Goal: Transaction & Acquisition: Purchase product/service

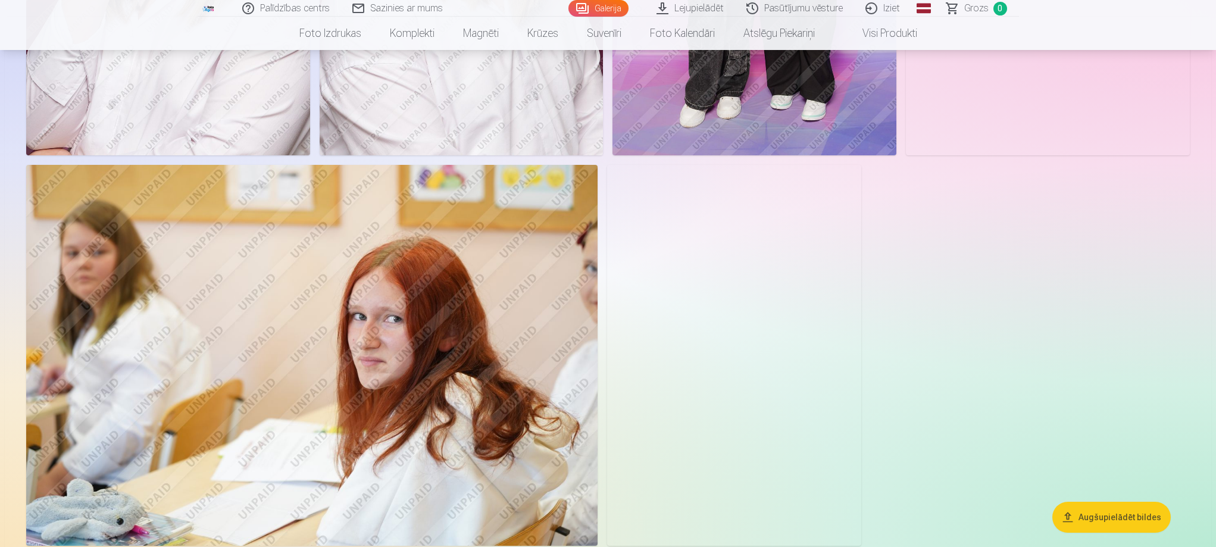
scroll to position [1547, 0]
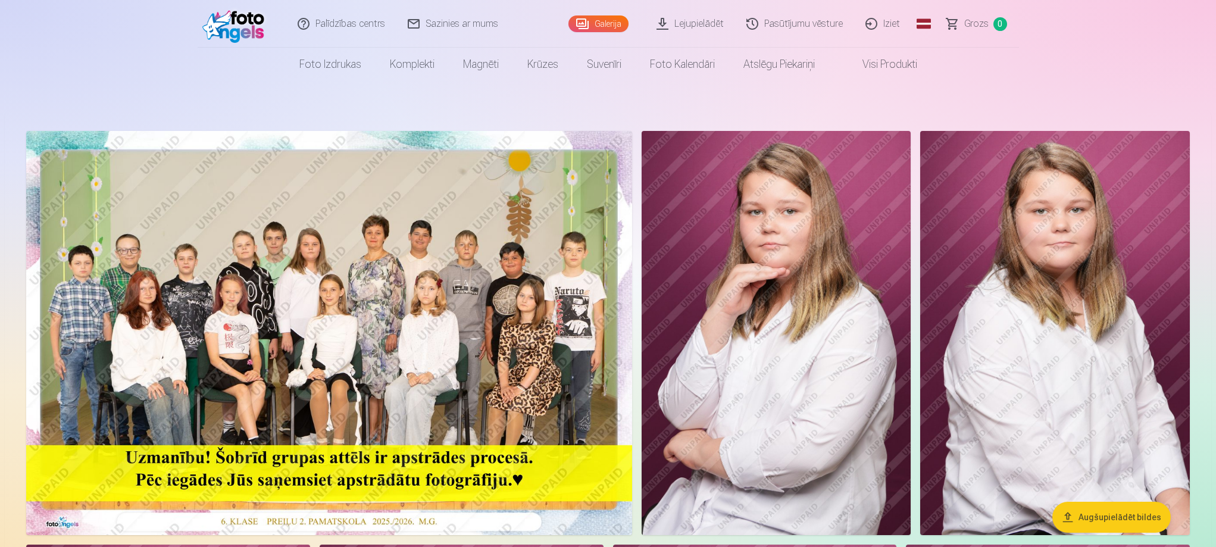
click at [229, 298] on img at bounding box center [329, 333] width 606 height 404
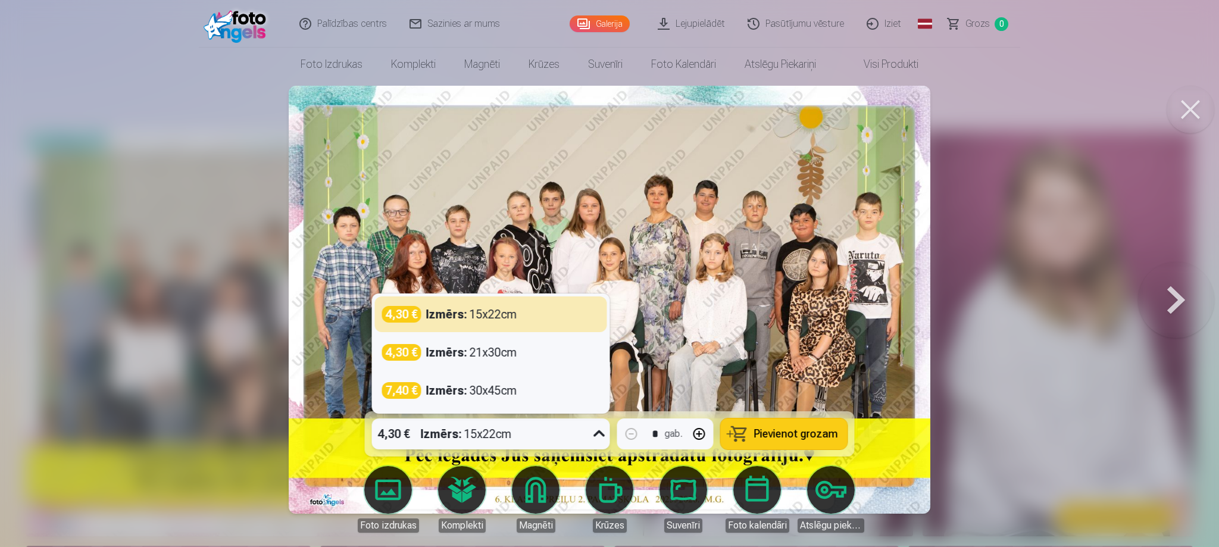
click at [602, 433] on icon at bounding box center [598, 433] width 11 height 7
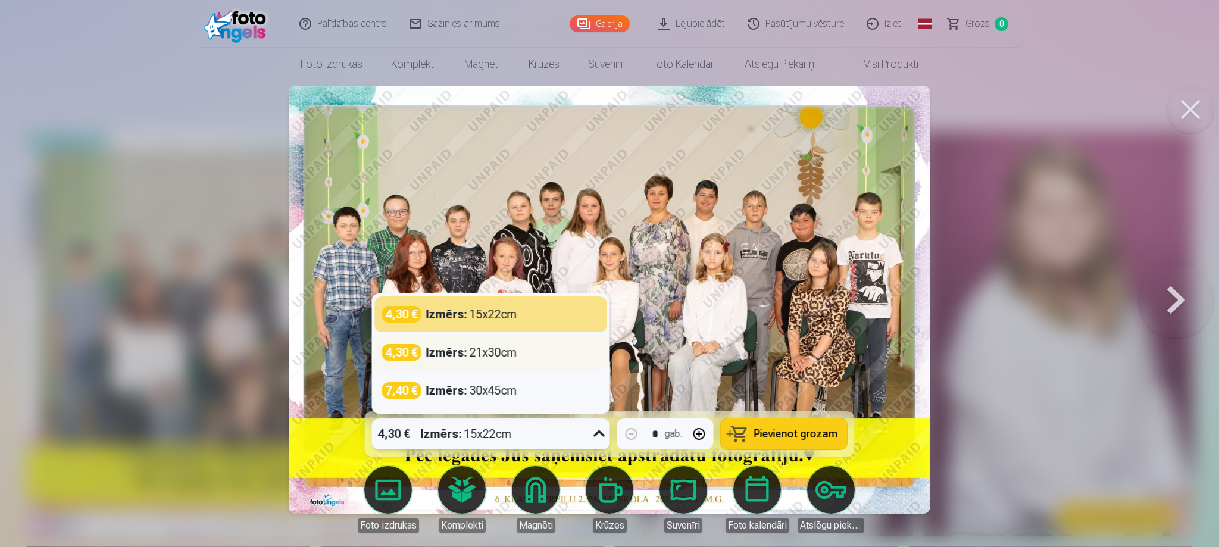
click at [505, 359] on div "Izmērs : 21x30cm" at bounding box center [471, 352] width 91 height 17
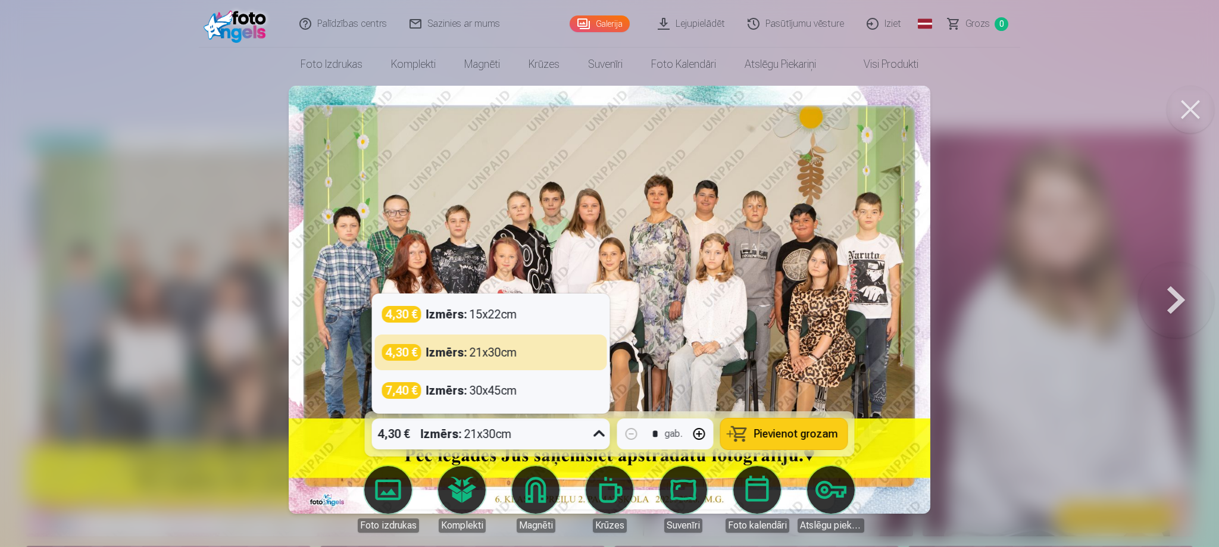
click at [602, 434] on icon at bounding box center [599, 433] width 19 height 19
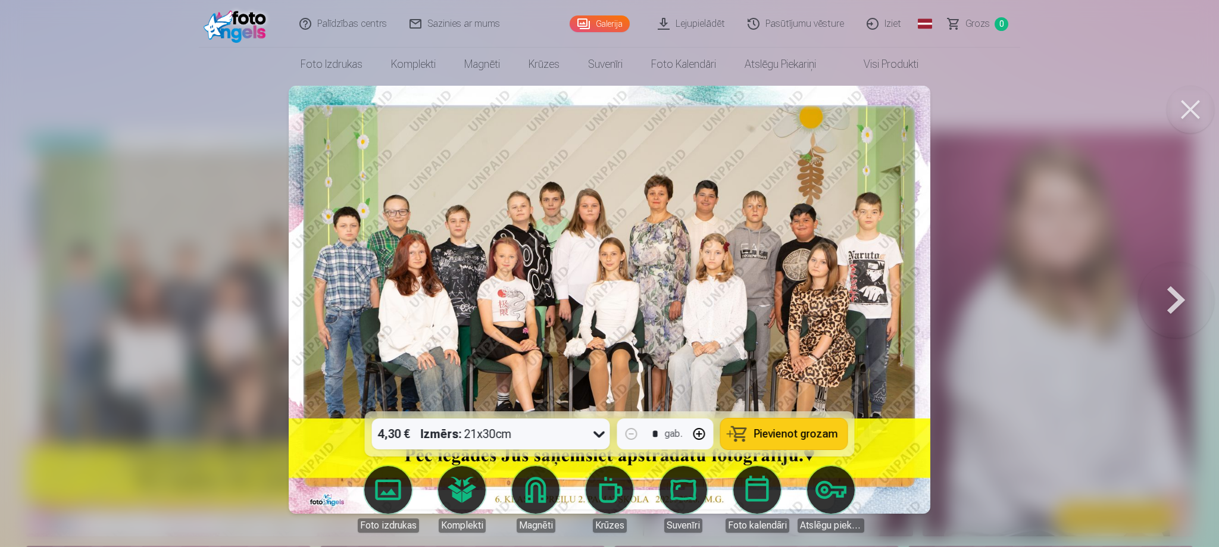
click at [986, 313] on div at bounding box center [609, 273] width 1219 height 547
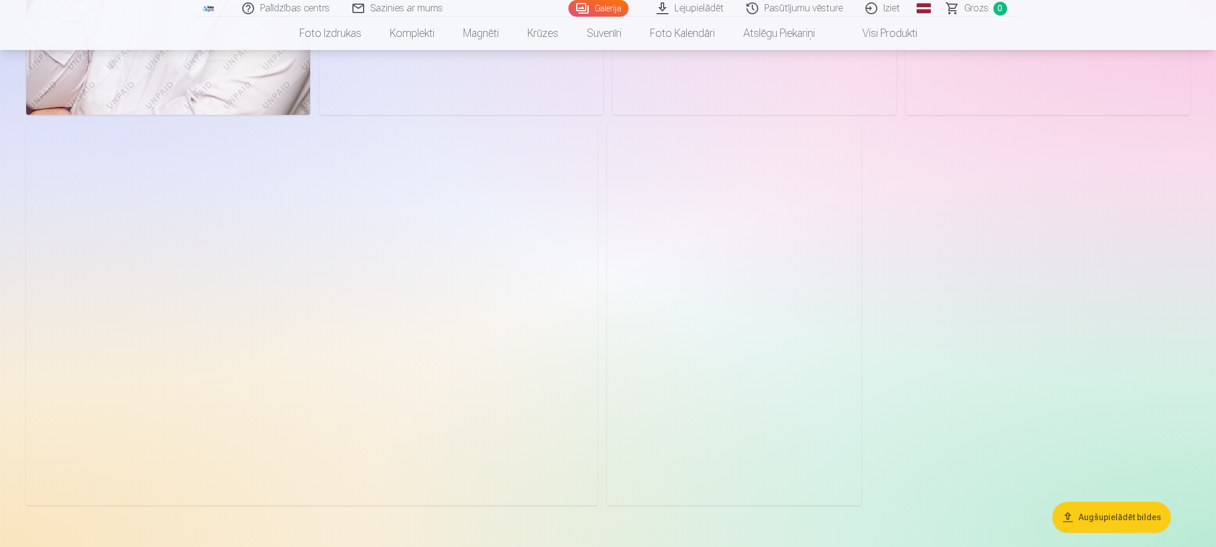
scroll to position [1369, 0]
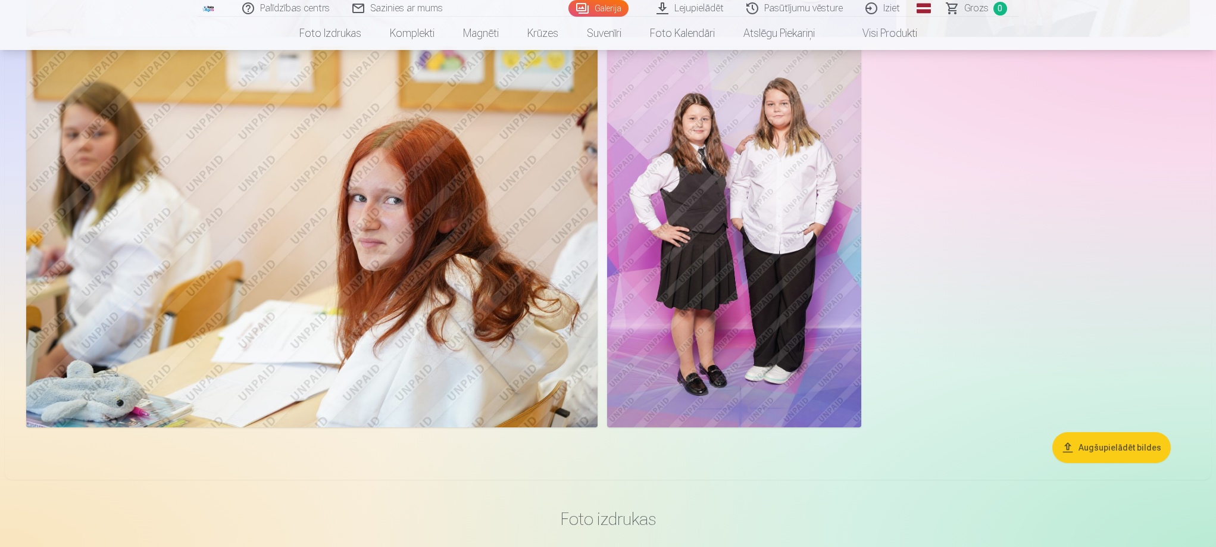
click at [777, 108] on img at bounding box center [734, 236] width 254 height 381
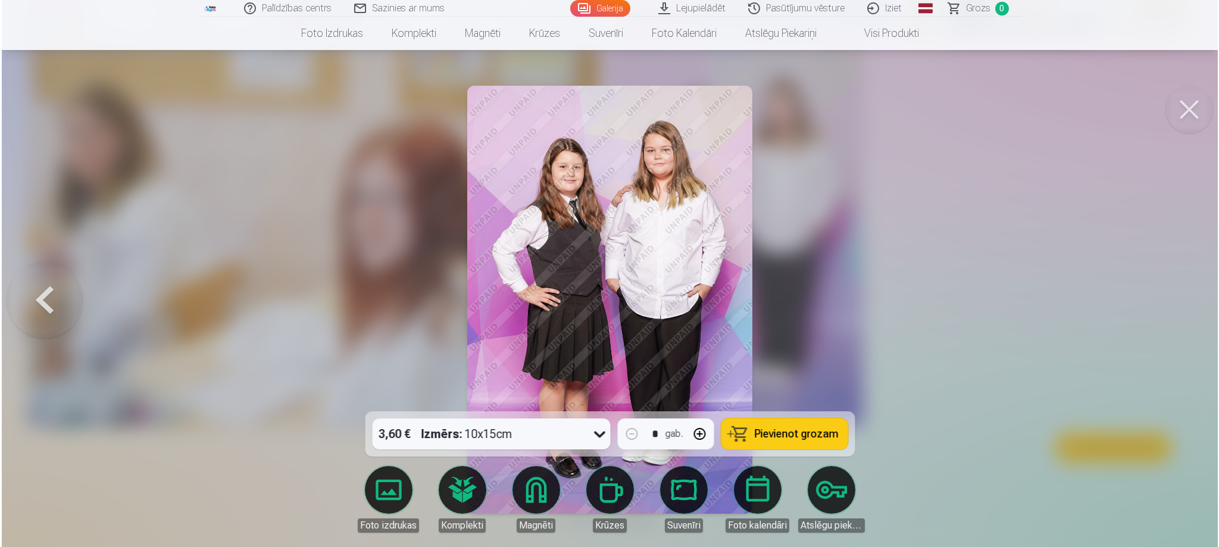
scroll to position [1371, 0]
click at [993, 180] on div at bounding box center [609, 273] width 1219 height 547
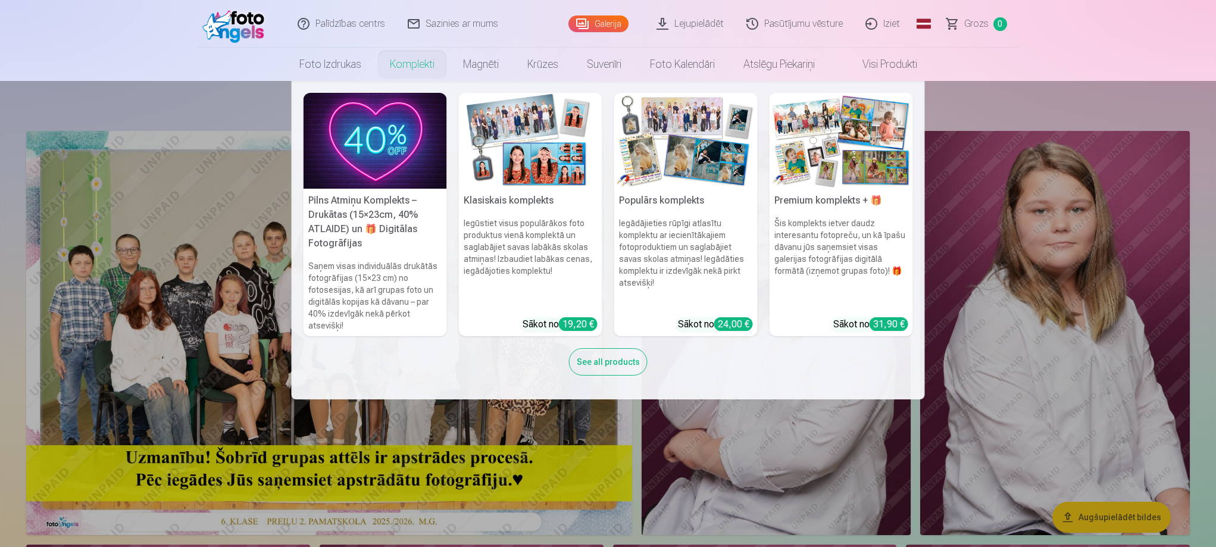
click at [415, 67] on link "Komplekti" at bounding box center [412, 64] width 73 height 33
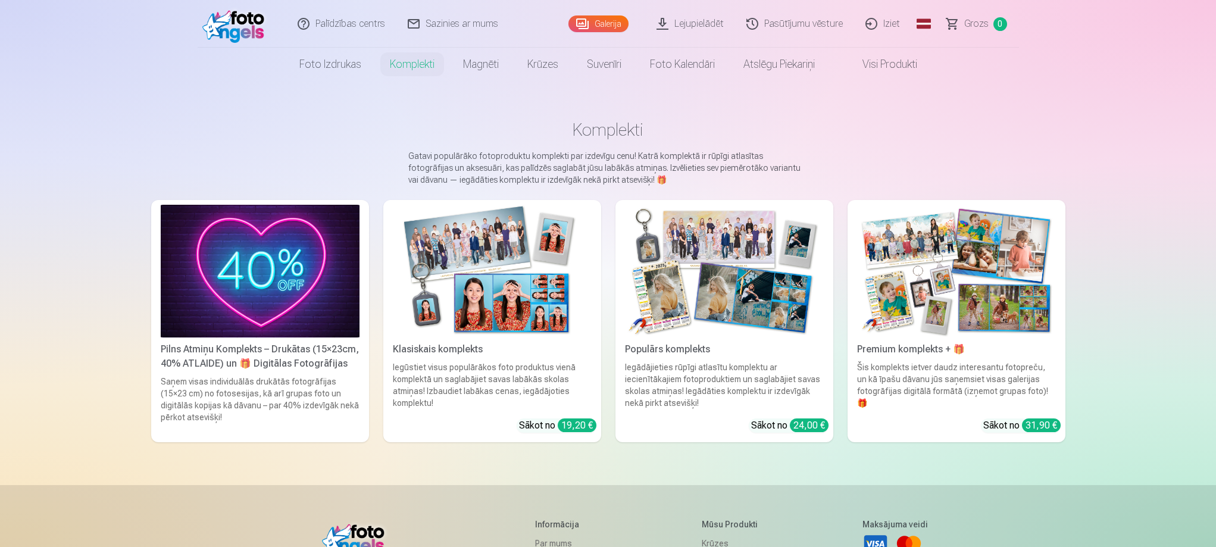
click at [483, 285] on img at bounding box center [492, 271] width 199 height 133
click at [736, 276] on img at bounding box center [724, 271] width 199 height 133
click at [997, 253] on img at bounding box center [956, 271] width 199 height 133
click at [946, 303] on img at bounding box center [956, 271] width 199 height 133
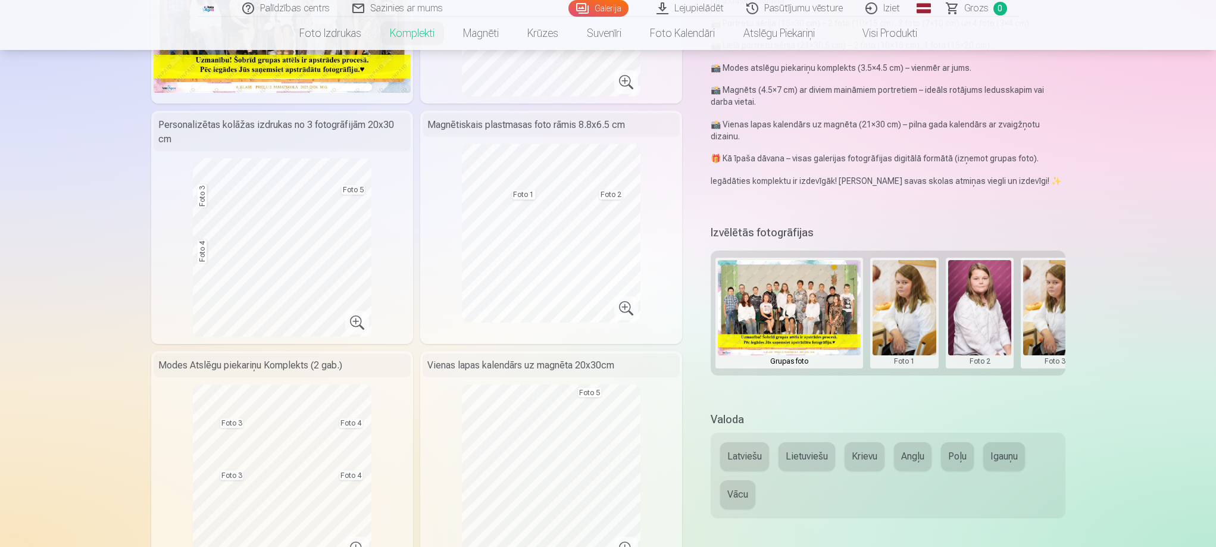
scroll to position [119, 0]
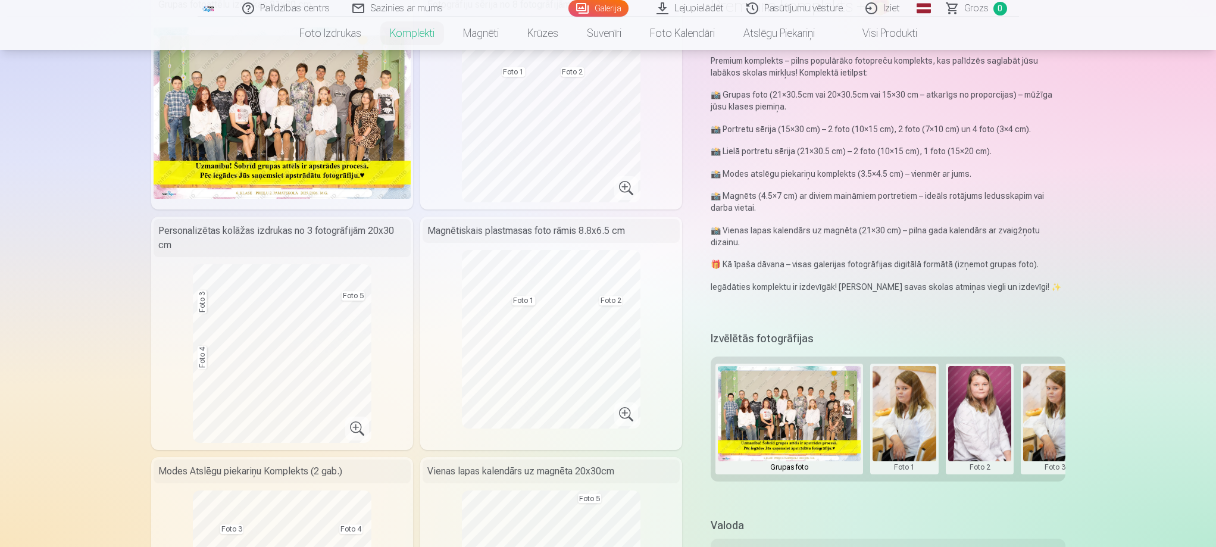
click at [792, 393] on img at bounding box center [789, 413] width 143 height 95
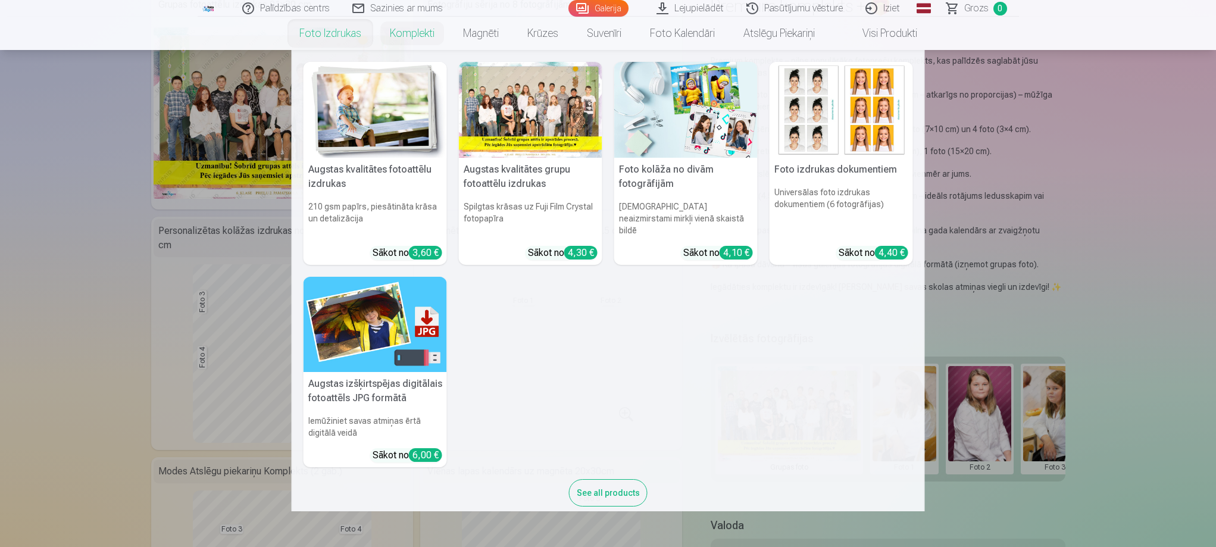
click at [302, 34] on link "Foto izdrukas" at bounding box center [330, 33] width 90 height 33
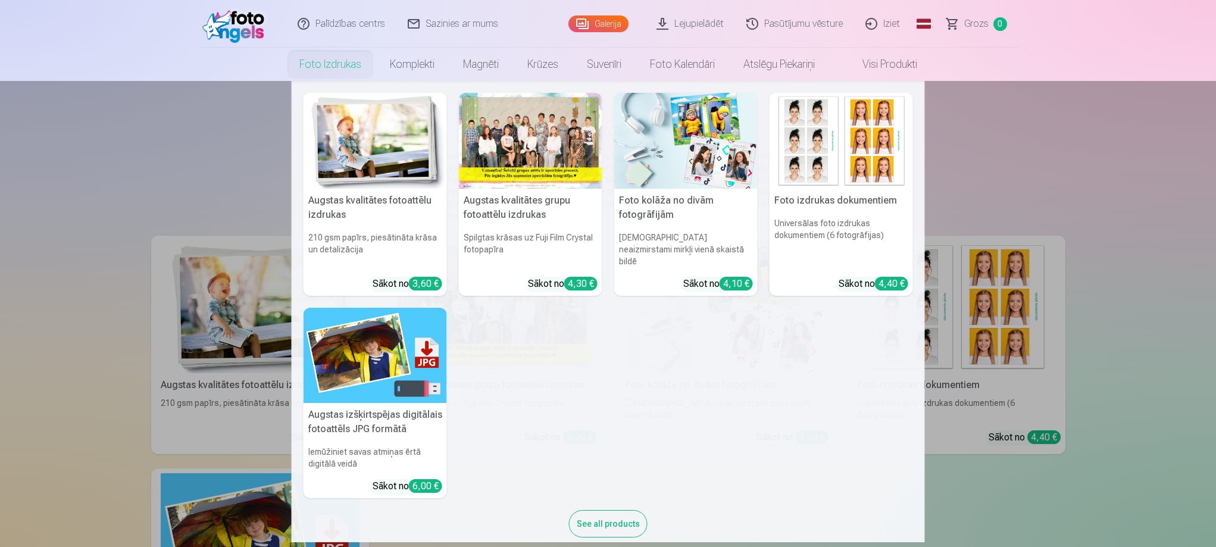
click at [313, 68] on link "Foto izdrukas" at bounding box center [330, 64] width 90 height 33
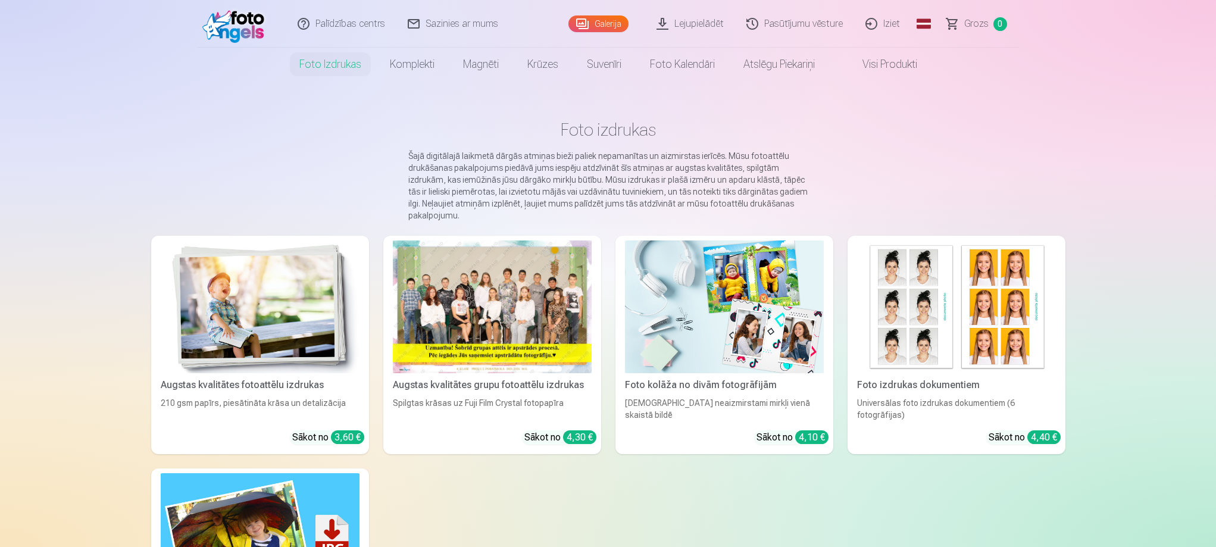
click at [311, 300] on img at bounding box center [260, 306] width 199 height 133
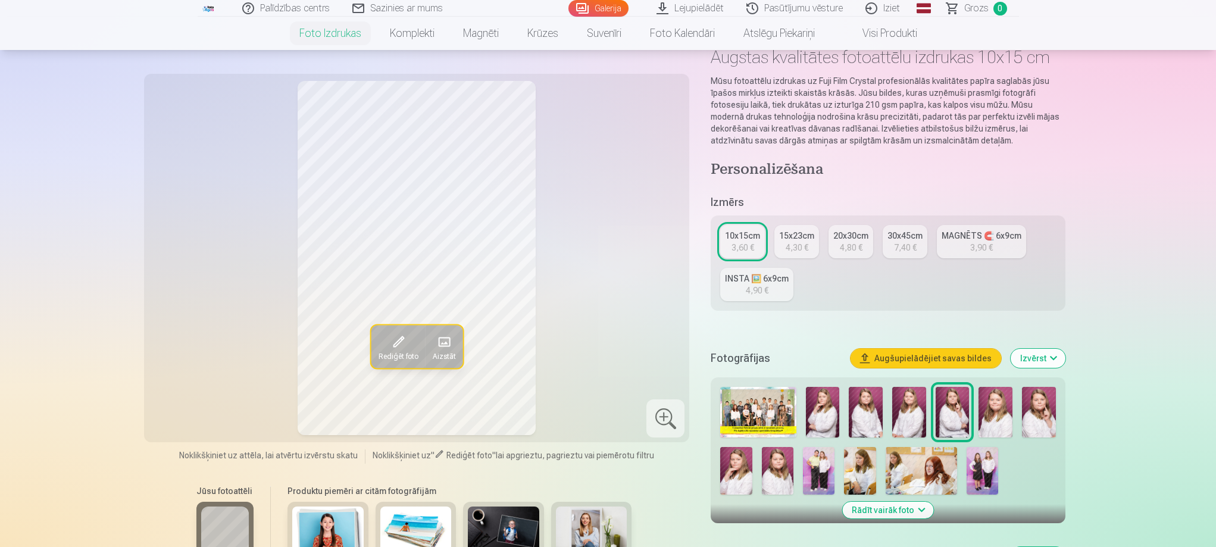
scroll to position [119, 0]
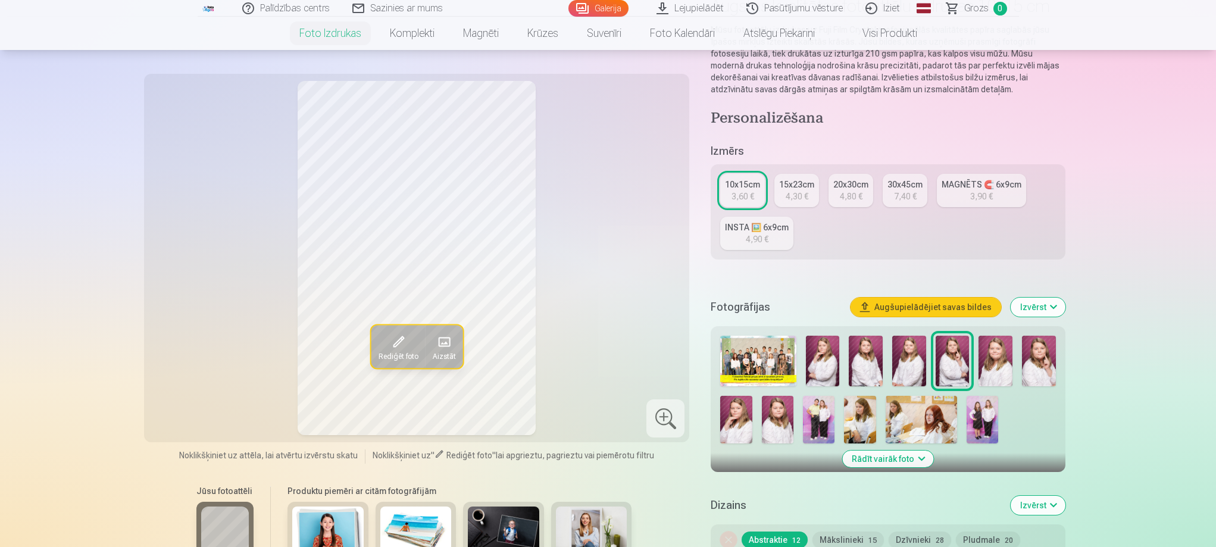
click at [818, 364] on img at bounding box center [823, 361] width 34 height 51
click at [861, 370] on img at bounding box center [866, 361] width 34 height 51
click at [996, 360] on img at bounding box center [995, 361] width 34 height 51
click at [786, 424] on img at bounding box center [778, 420] width 32 height 48
click at [731, 424] on img at bounding box center [736, 420] width 32 height 48
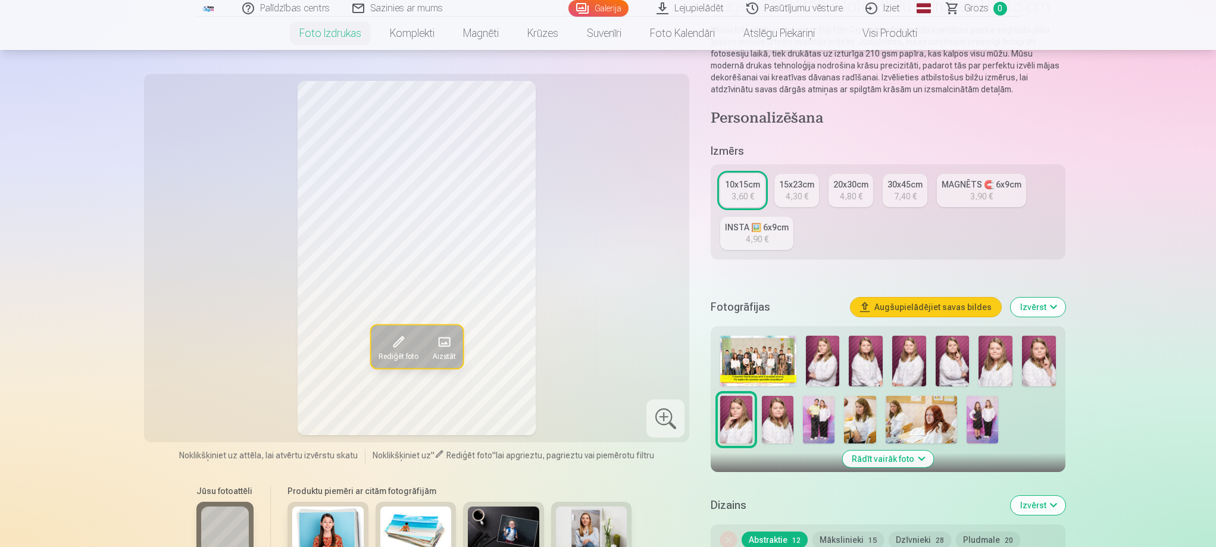
click at [857, 368] on img at bounding box center [866, 361] width 34 height 51
click at [836, 365] on img at bounding box center [823, 361] width 34 height 51
click at [911, 367] on img at bounding box center [909, 361] width 34 height 51
click at [997, 365] on img at bounding box center [995, 361] width 34 height 51
click at [914, 365] on img at bounding box center [909, 361] width 34 height 51
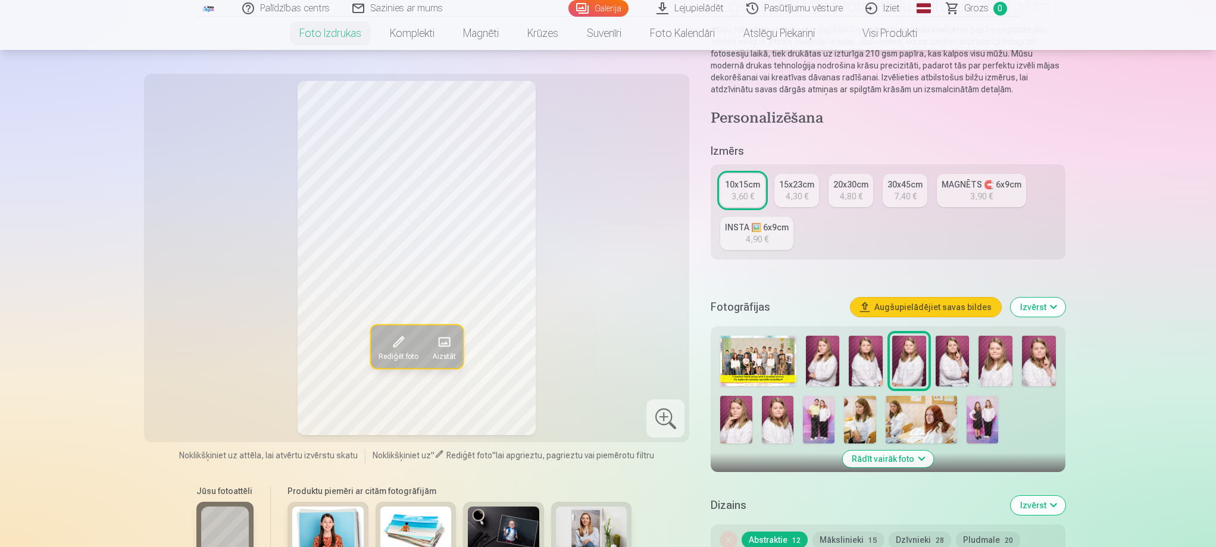
click at [997, 364] on img at bounding box center [995, 361] width 34 height 51
click at [805, 418] on img at bounding box center [819, 420] width 32 height 48
click at [988, 412] on img at bounding box center [982, 420] width 32 height 48
click at [817, 428] on img at bounding box center [819, 420] width 32 height 48
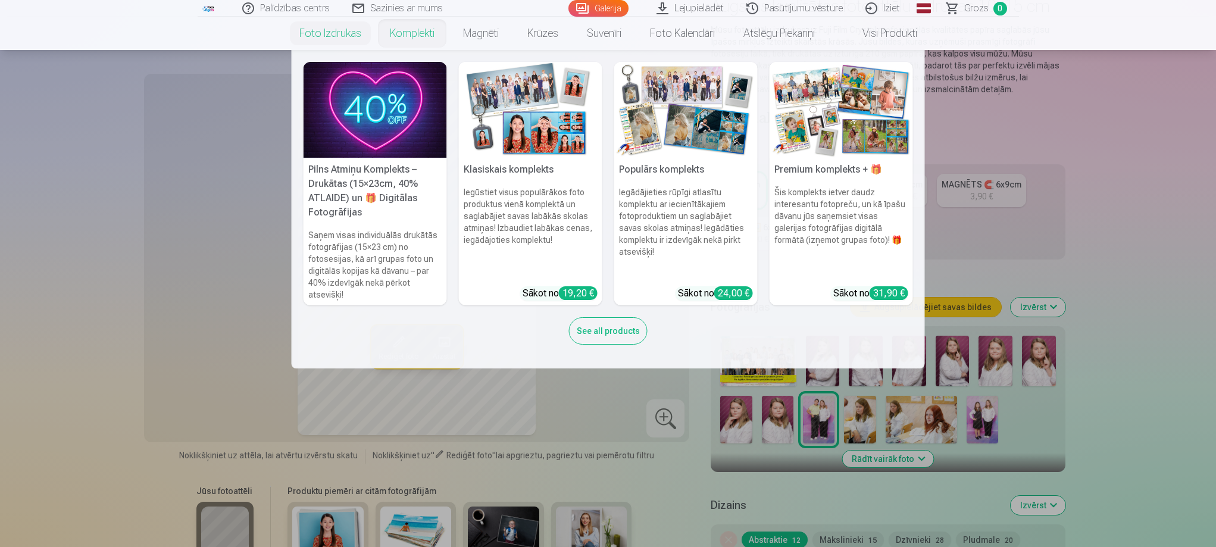
click at [405, 36] on link "Komplekti" at bounding box center [412, 33] width 73 height 33
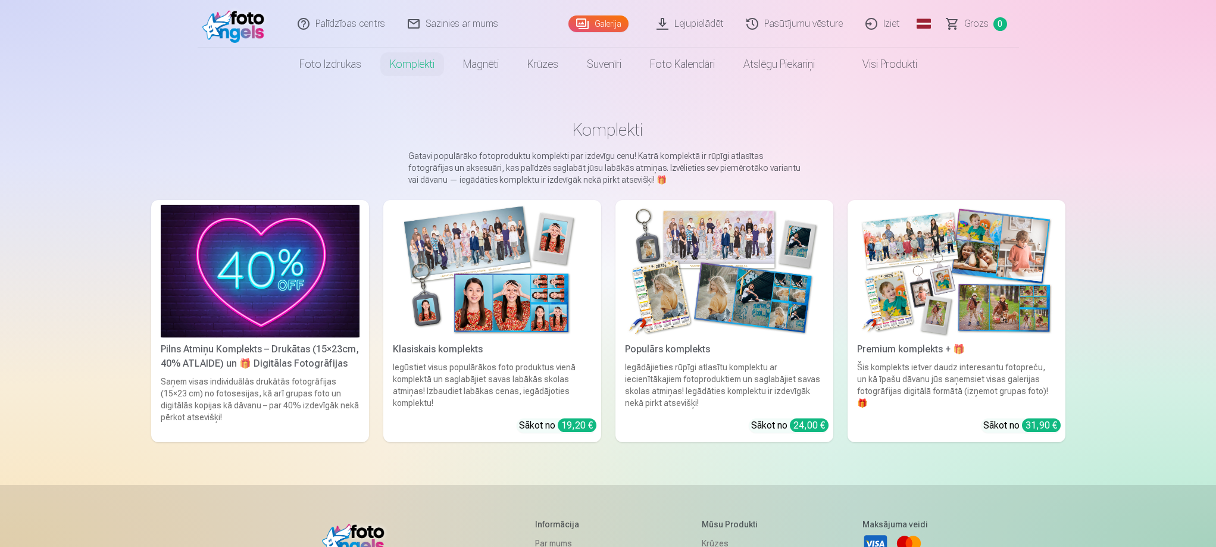
click at [978, 307] on img at bounding box center [956, 271] width 199 height 133
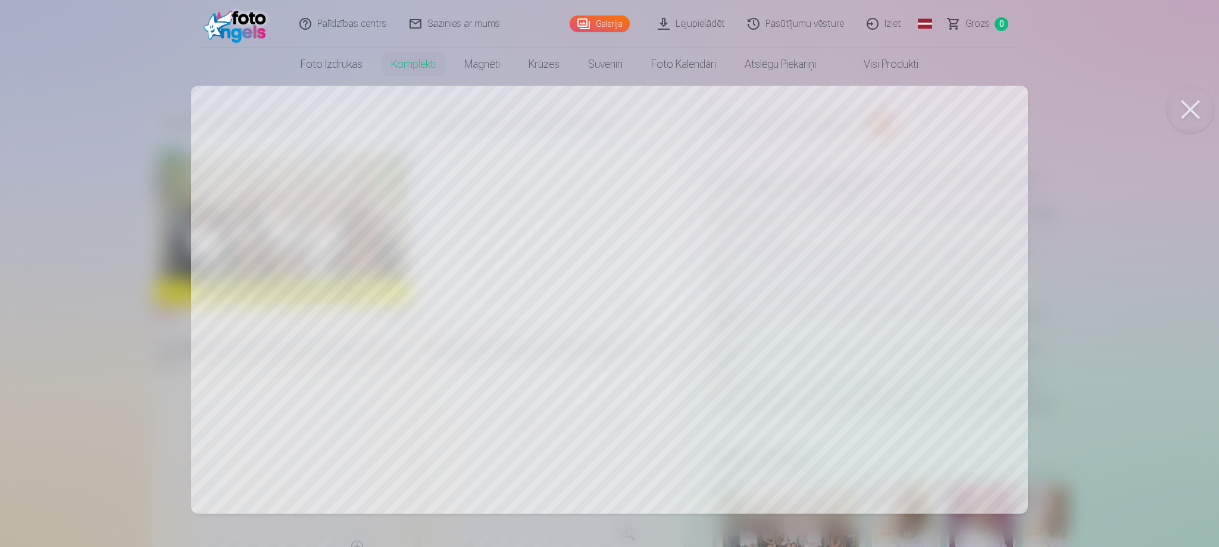
click at [329, 234] on div at bounding box center [609, 273] width 1219 height 547
click at [854, 163] on div at bounding box center [609, 273] width 1219 height 547
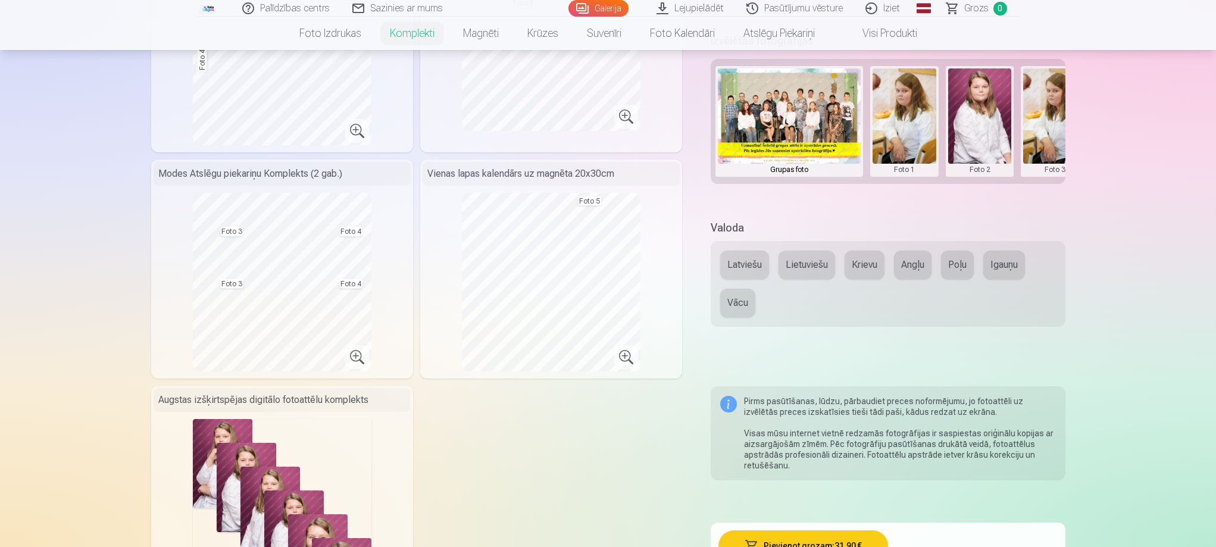
scroll to position [714, 0]
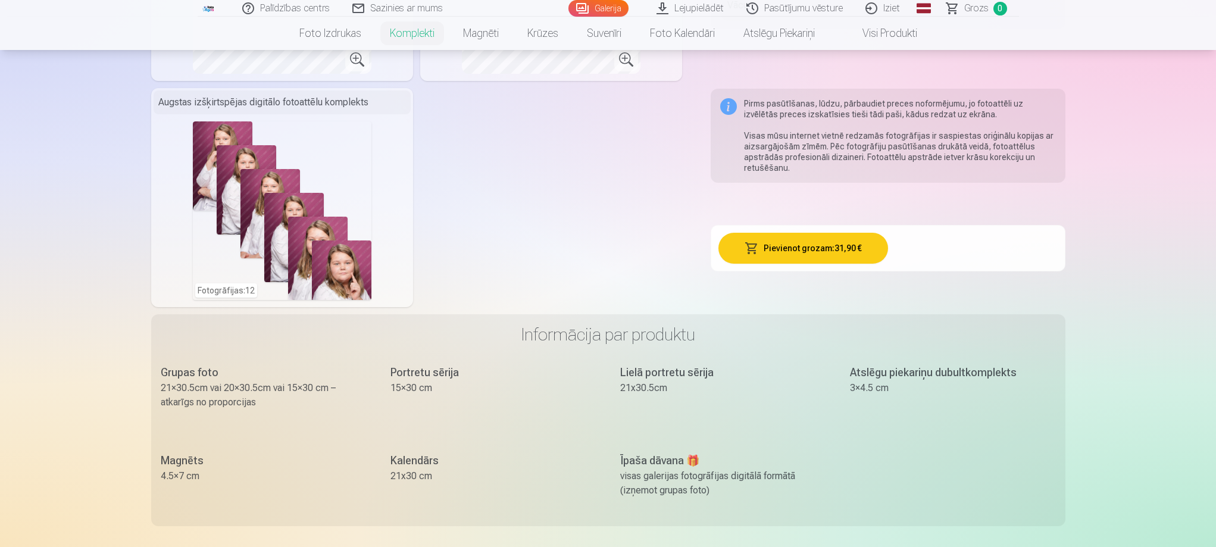
click at [796, 246] on button "Pievienot grozam : 31,90 €" at bounding box center [803, 248] width 170 height 31
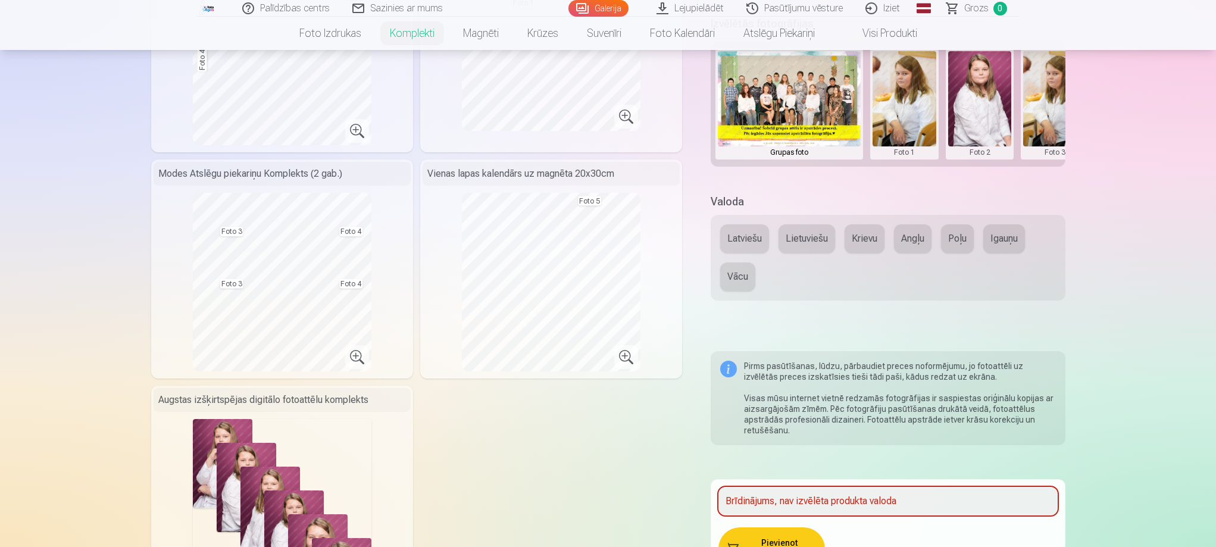
click at [860, 240] on button "Krievu" at bounding box center [864, 238] width 40 height 29
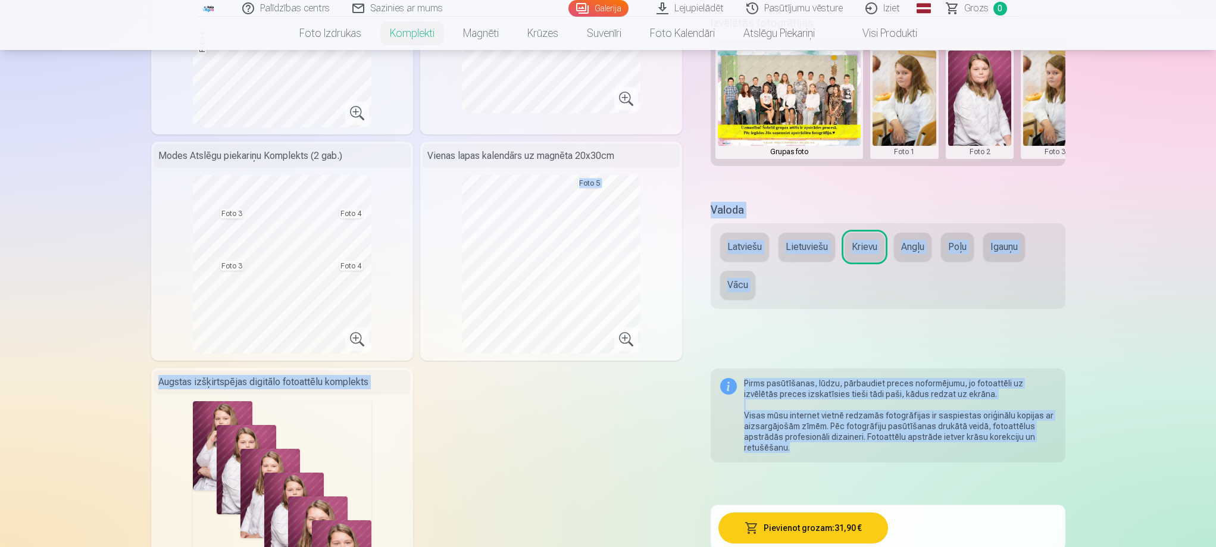
drag, startPoint x: 674, startPoint y: 330, endPoint x: 697, endPoint y: 493, distance: 164.1
click at [697, 502] on div "Premium komplekts + 🎁 Premium komplekts – pilns populārāko fotopreču komplekts,…" at bounding box center [608, 240] width 914 height 1131
click at [725, 299] on button "Vācu" at bounding box center [737, 285] width 35 height 29
click at [778, 354] on div "Premium komplekts + 🎁 Premium komplekts – pilns populārāko fotopreču komplekts,…" at bounding box center [608, 240] width 914 height 1131
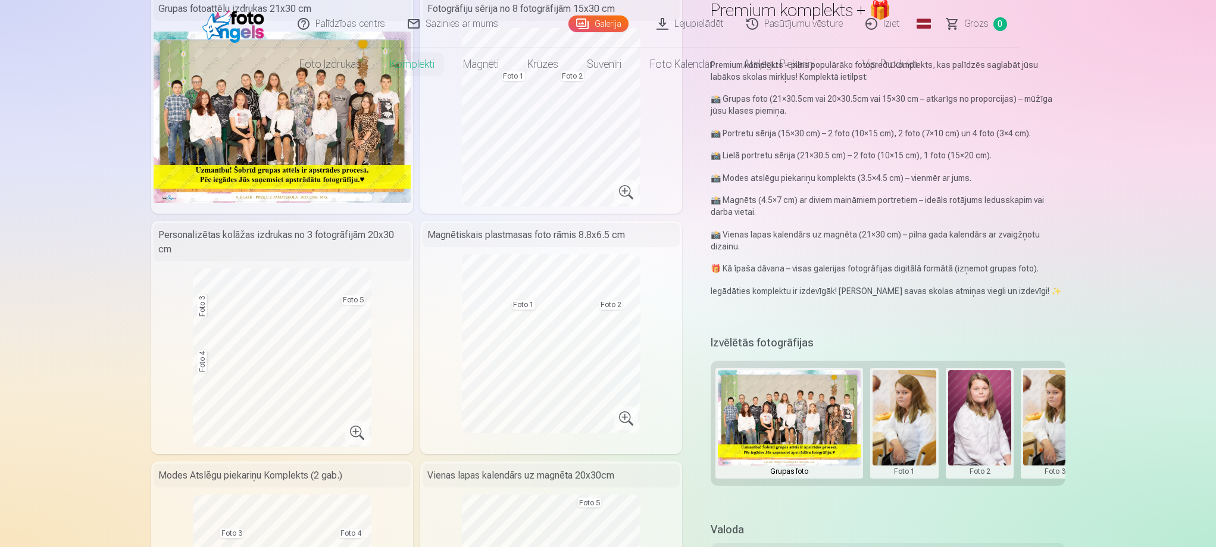
scroll to position [0, 0]
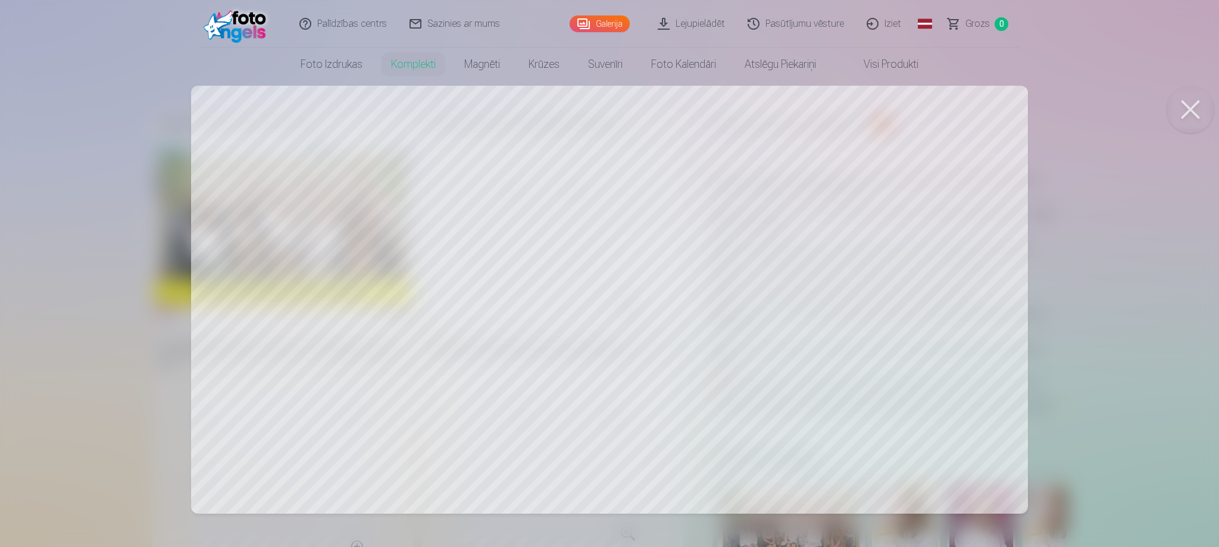
click at [1196, 98] on button at bounding box center [1190, 110] width 48 height 48
click at [324, 188] on div at bounding box center [609, 273] width 1219 height 547
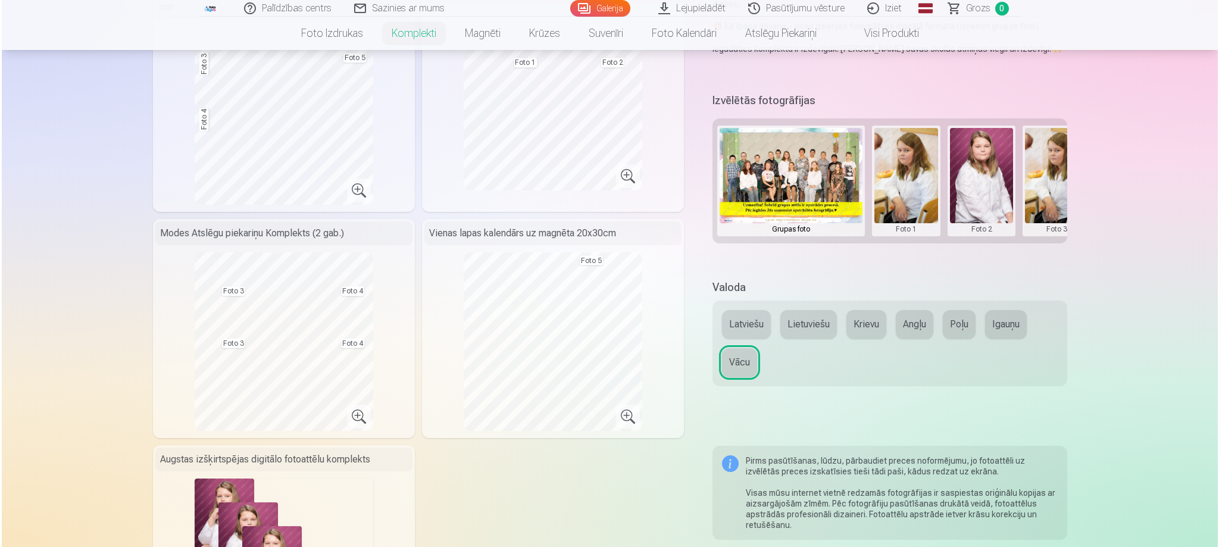
scroll to position [476, 0]
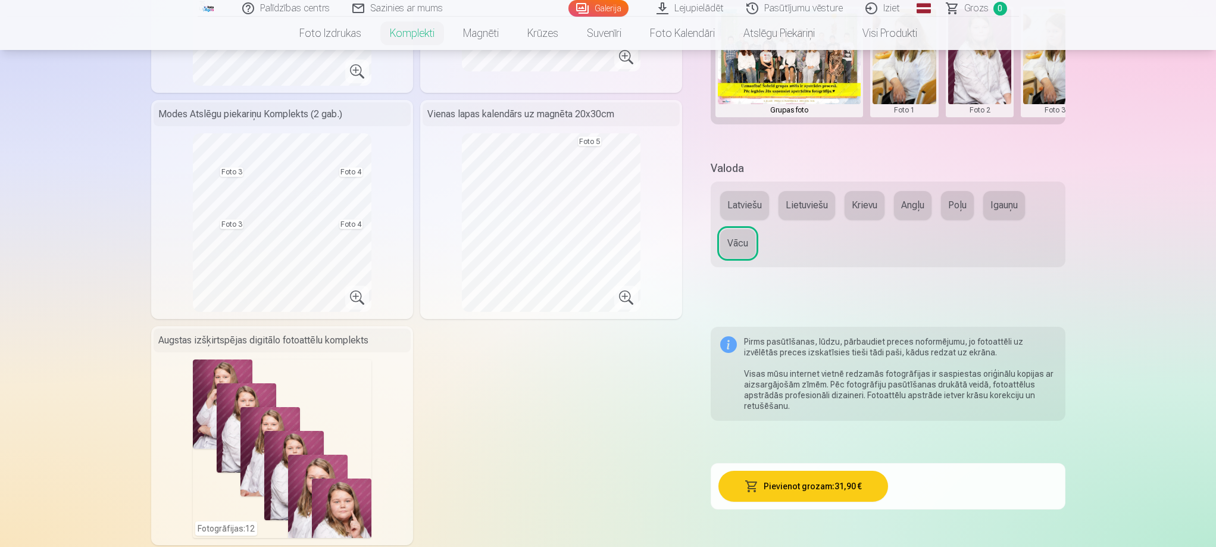
click at [863, 206] on button "Krievu" at bounding box center [864, 205] width 40 height 29
click at [792, 493] on button "Pievienot grozam : 31,90 €" at bounding box center [803, 486] width 170 height 31
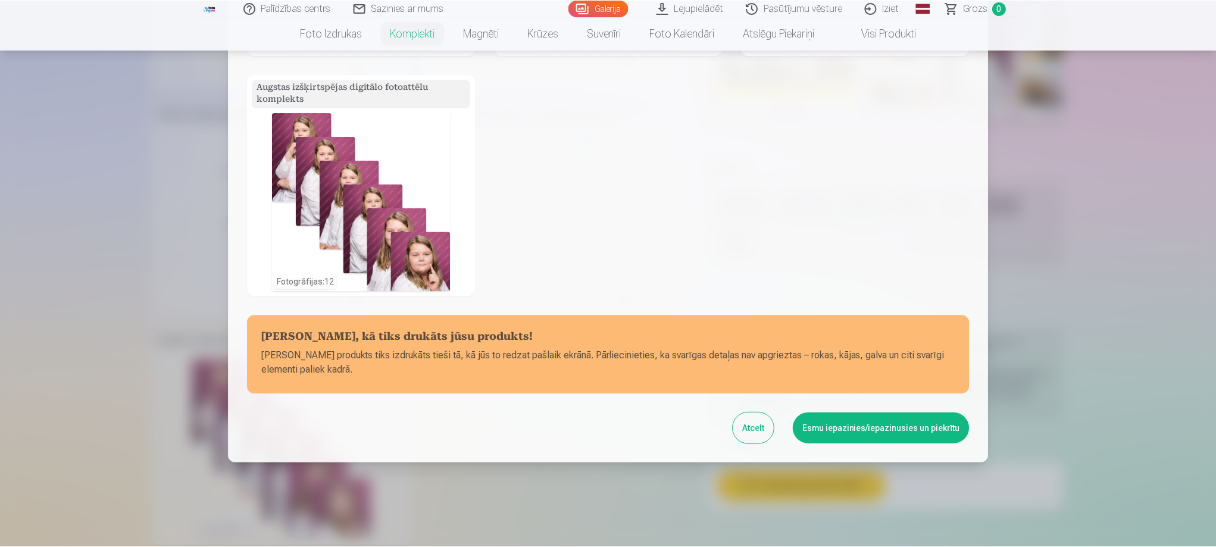
scroll to position [377, 0]
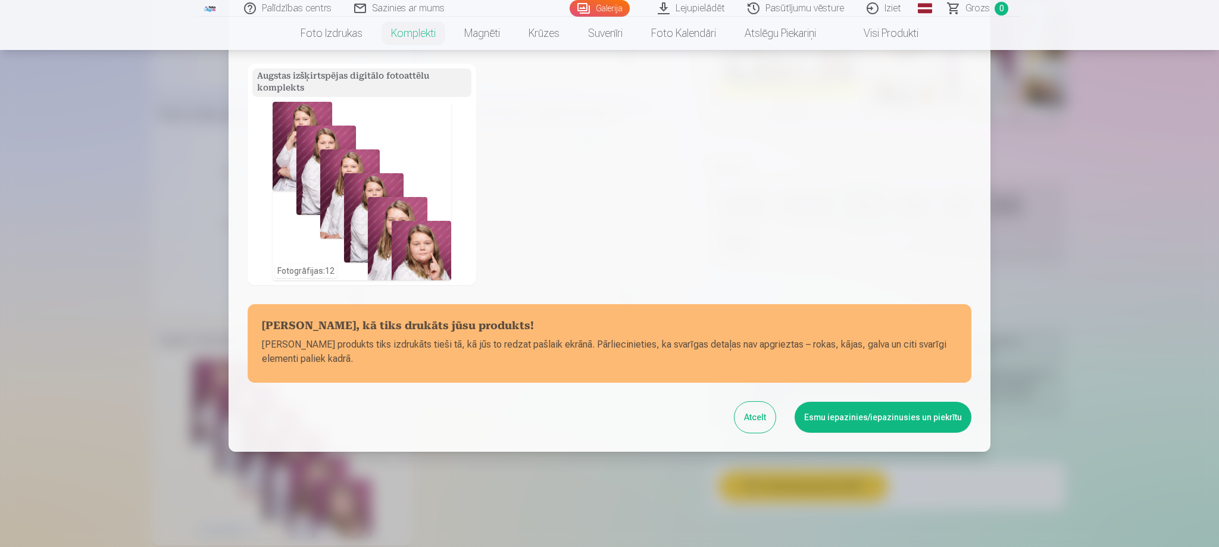
click at [767, 415] on button "Atcelt" at bounding box center [754, 417] width 41 height 31
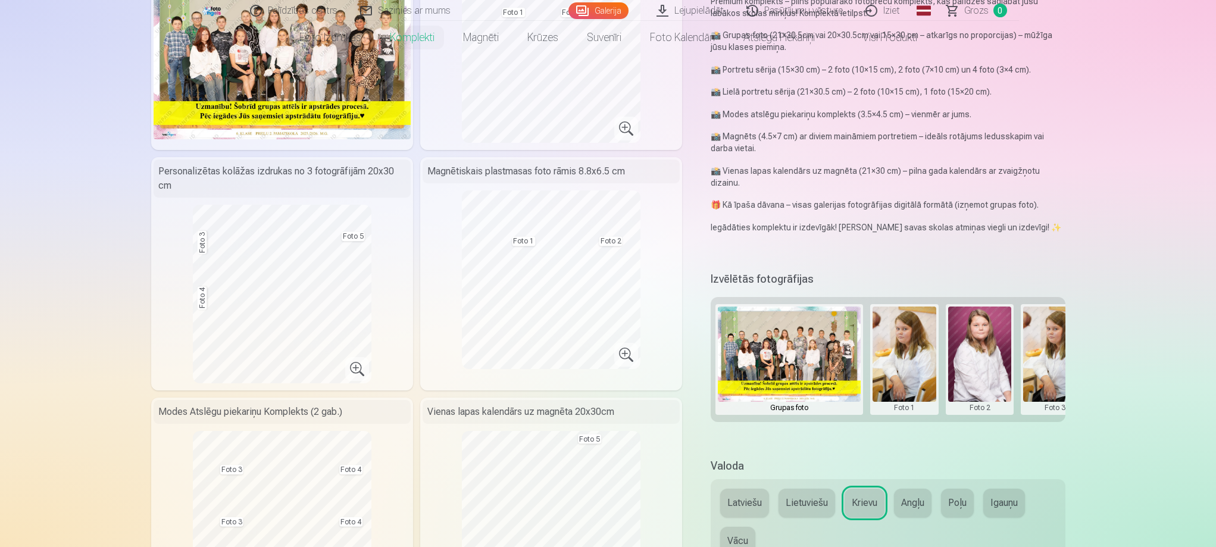
scroll to position [0, 0]
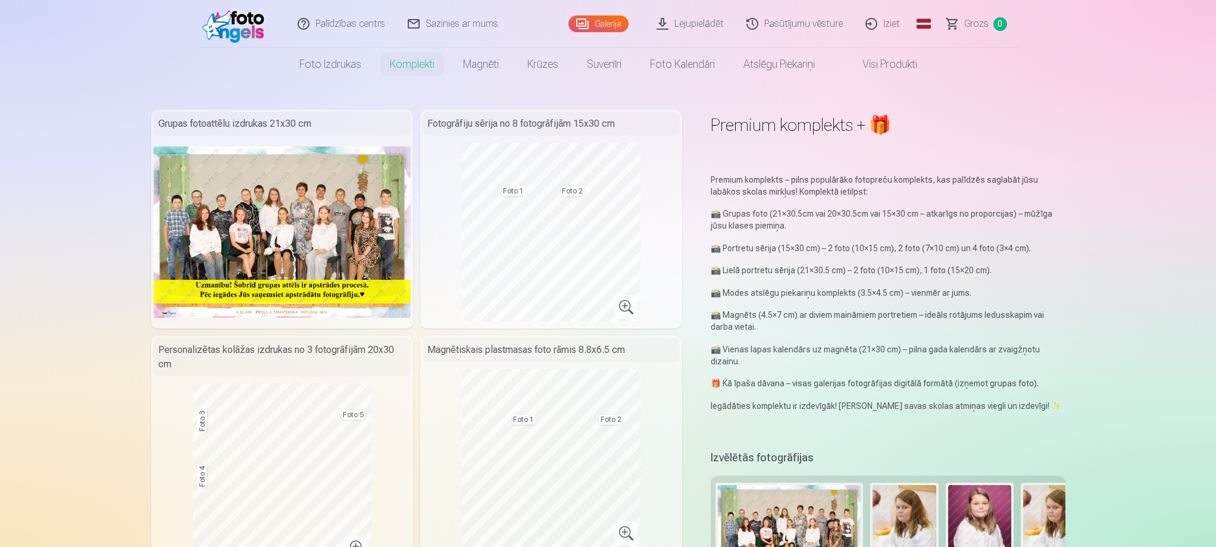
click at [497, 114] on div "Fotogrāfiju sērija no 8 fotogrāfijām 15x30 cm" at bounding box center [551, 124] width 257 height 24
click at [501, 130] on div "Fotogrāfiju sērija no 8 fotogrāfijām 15x30 cm" at bounding box center [551, 124] width 257 height 24
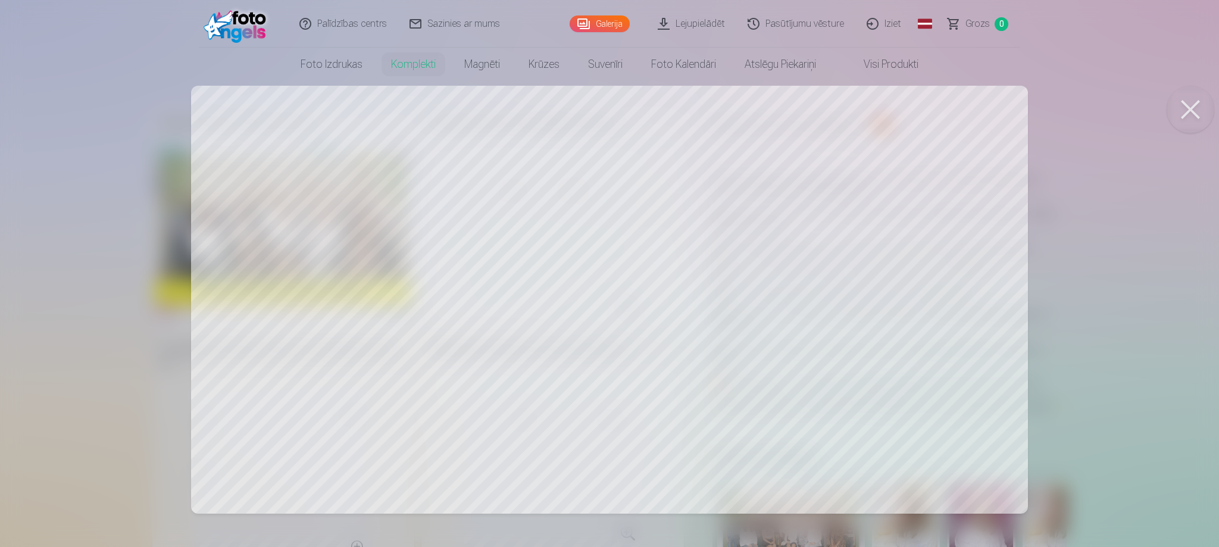
click at [786, 383] on div at bounding box center [609, 273] width 1219 height 547
click at [637, 356] on div at bounding box center [609, 273] width 1219 height 547
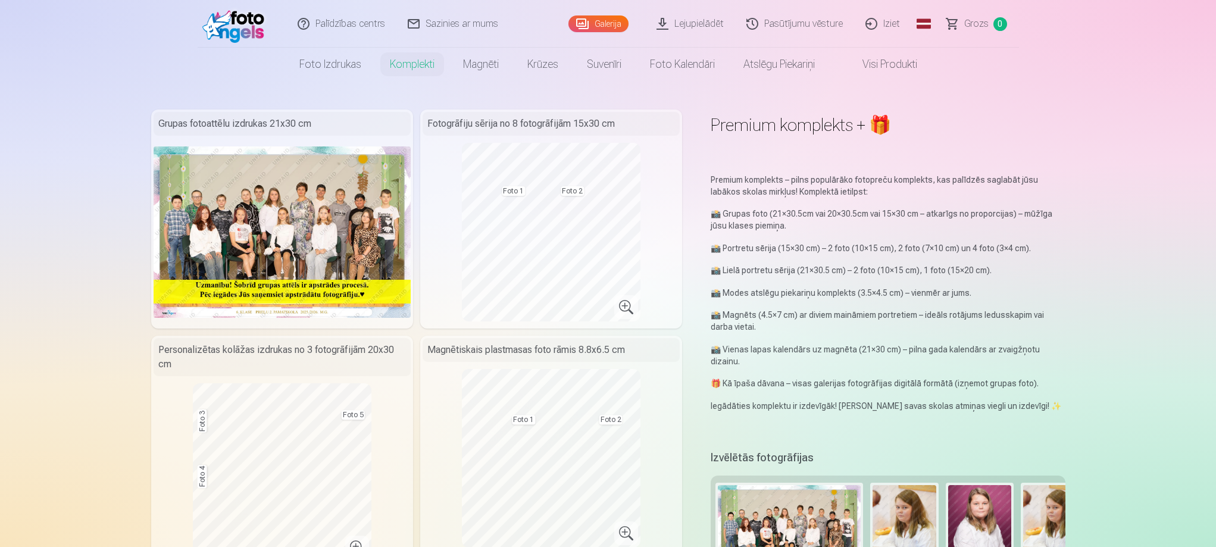
click at [637, 356] on div "Magnētiskais plastmasas foto rāmis 8.8x6.5 cm" at bounding box center [551, 350] width 257 height 24
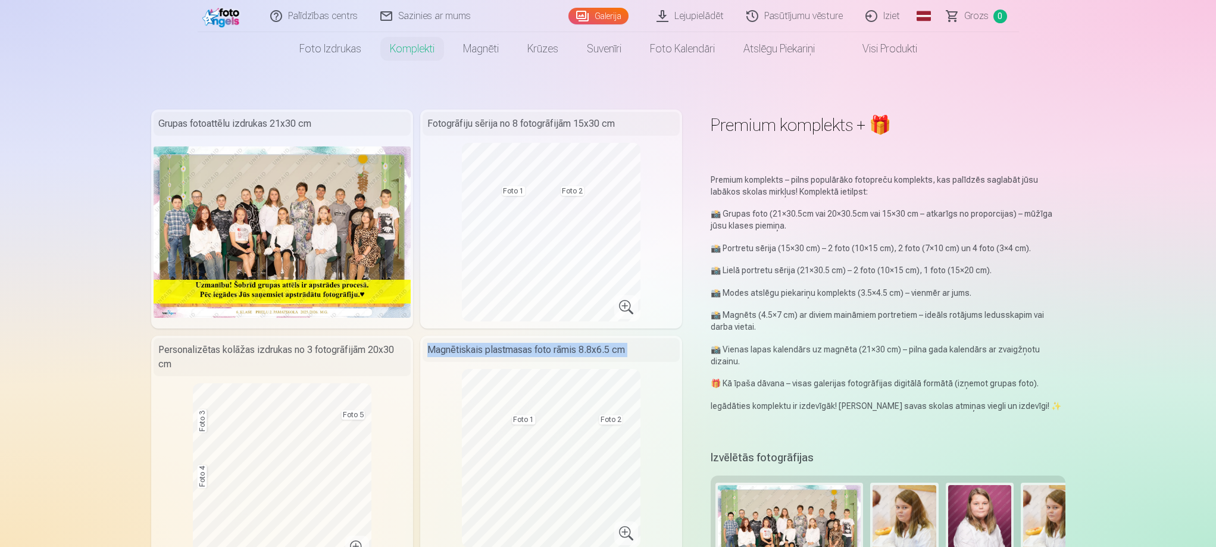
scroll to position [238, 0]
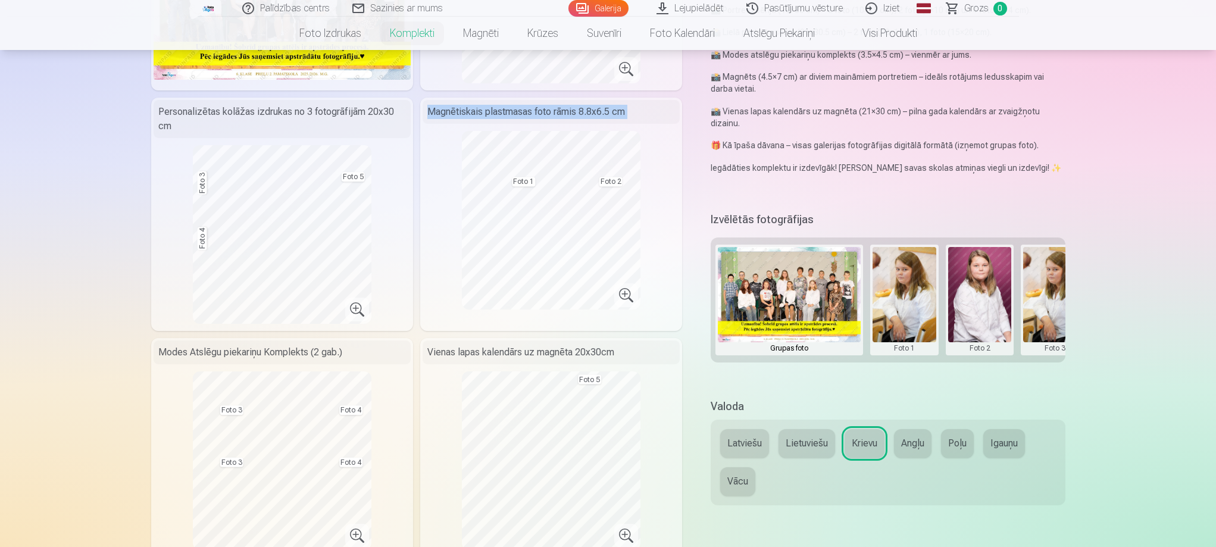
click at [897, 314] on button at bounding box center [904, 300] width 64 height 106
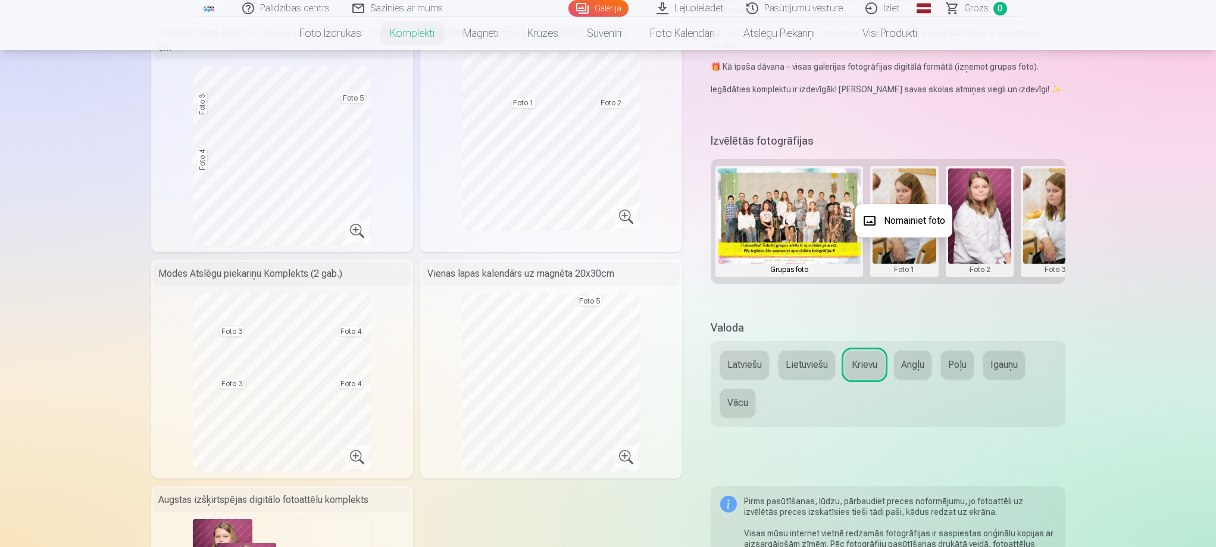
scroll to position [179, 0]
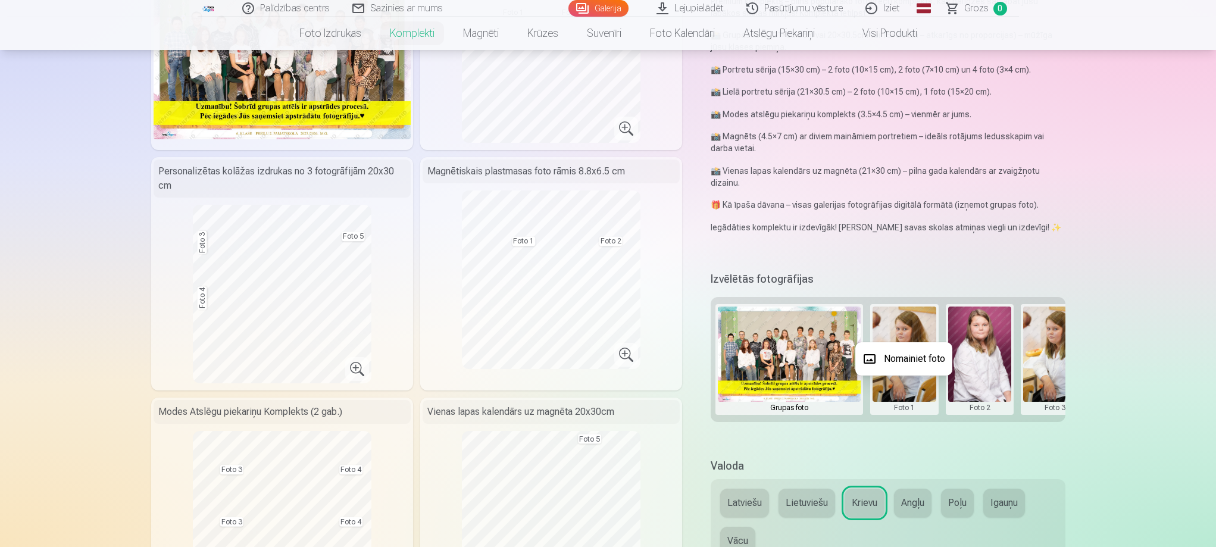
drag, startPoint x: 925, startPoint y: 422, endPoint x: 1005, endPoint y: 420, distance: 80.4
click at [1005, 420] on div at bounding box center [608, 273] width 1216 height 547
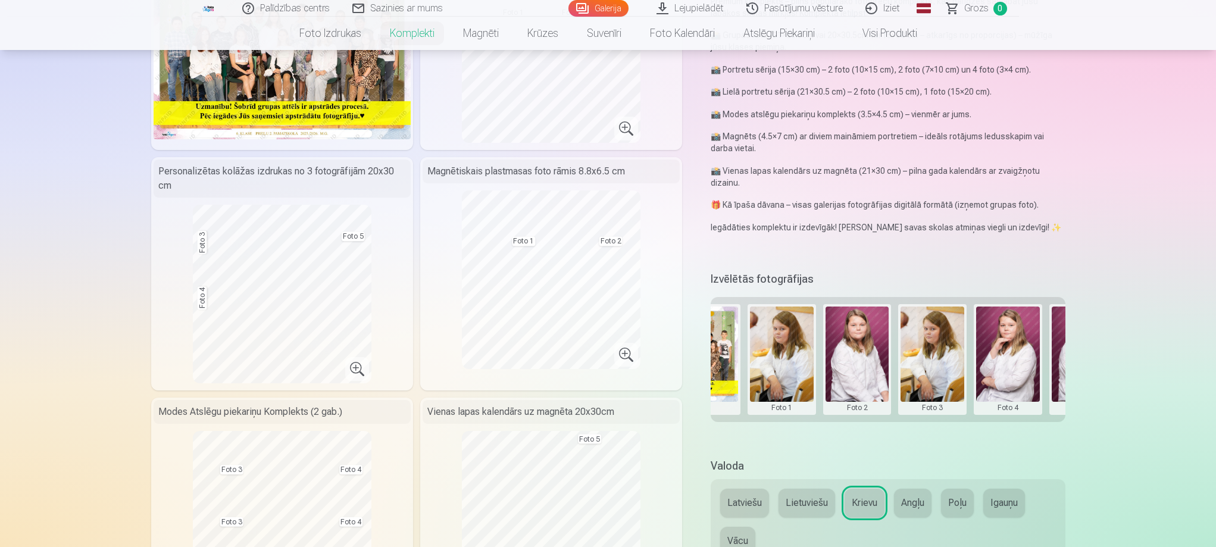
scroll to position [0, 123]
drag, startPoint x: 1008, startPoint y: 424, endPoint x: 1038, endPoint y: 424, distance: 30.4
click at [1006, 424] on div "Izvēlētās fotogrāfijas Grupas foto Foto 1 Foto 2 Foto 3 Foto 4 Foto 5" at bounding box center [888, 355] width 354 height 175
drag, startPoint x: 1006, startPoint y: 424, endPoint x: 1049, endPoint y: 423, distance: 42.3
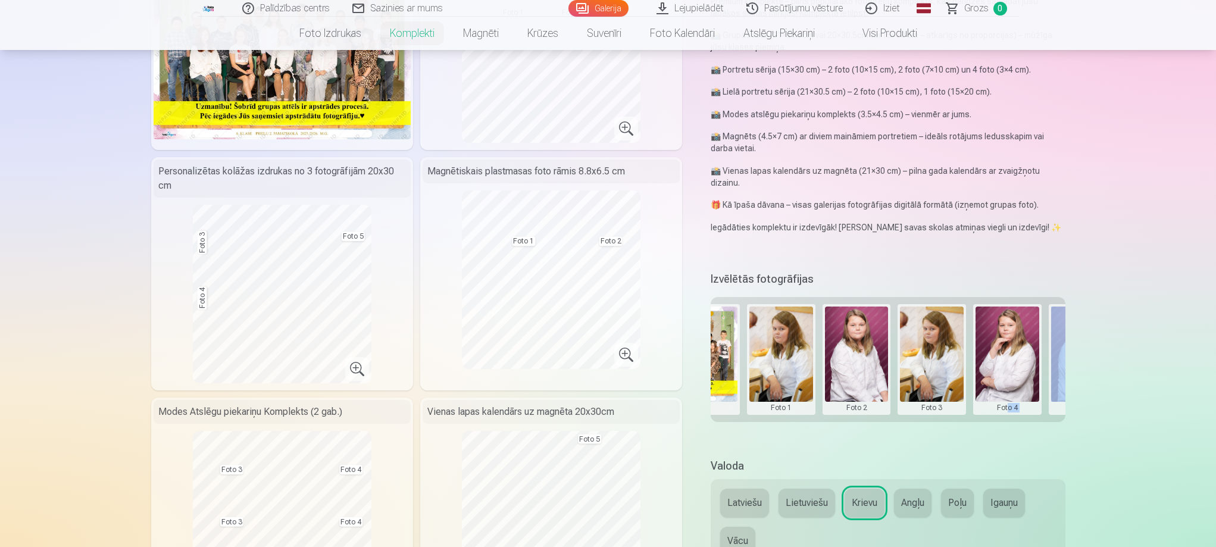
click at [1053, 423] on div "Izvēlētās fotogrāfijas Grupas foto Foto 1 Foto 2 Foto 3 Foto 4 Foto 5" at bounding box center [888, 355] width 354 height 175
click at [1007, 420] on div "Grupas foto Foto 1 Foto 2 Foto 3 Foto 4 Foto 5" at bounding box center [888, 359] width 354 height 125
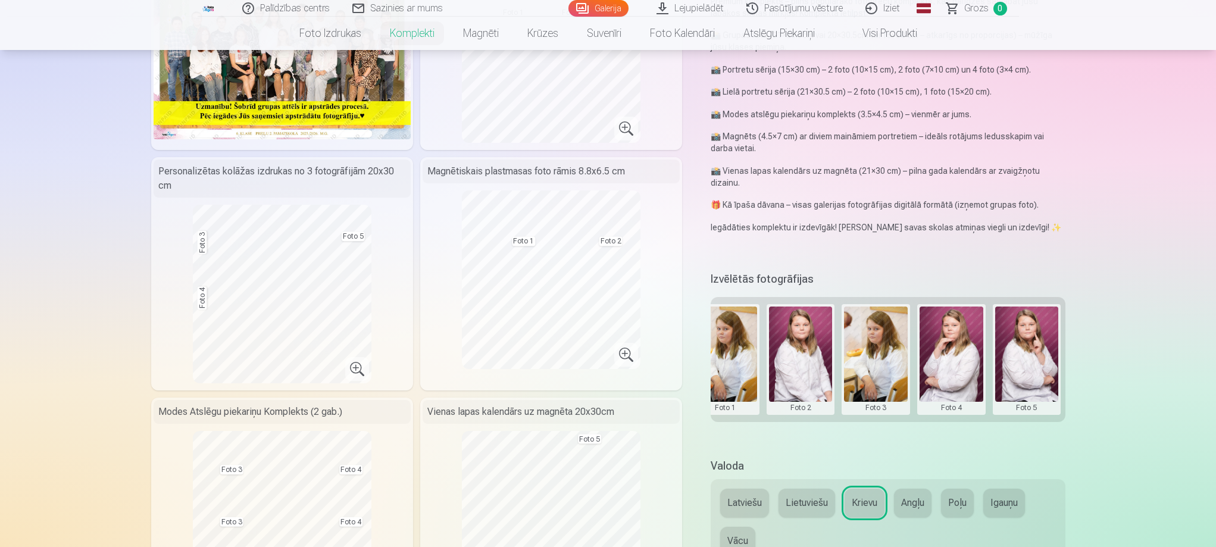
scroll to position [357, 0]
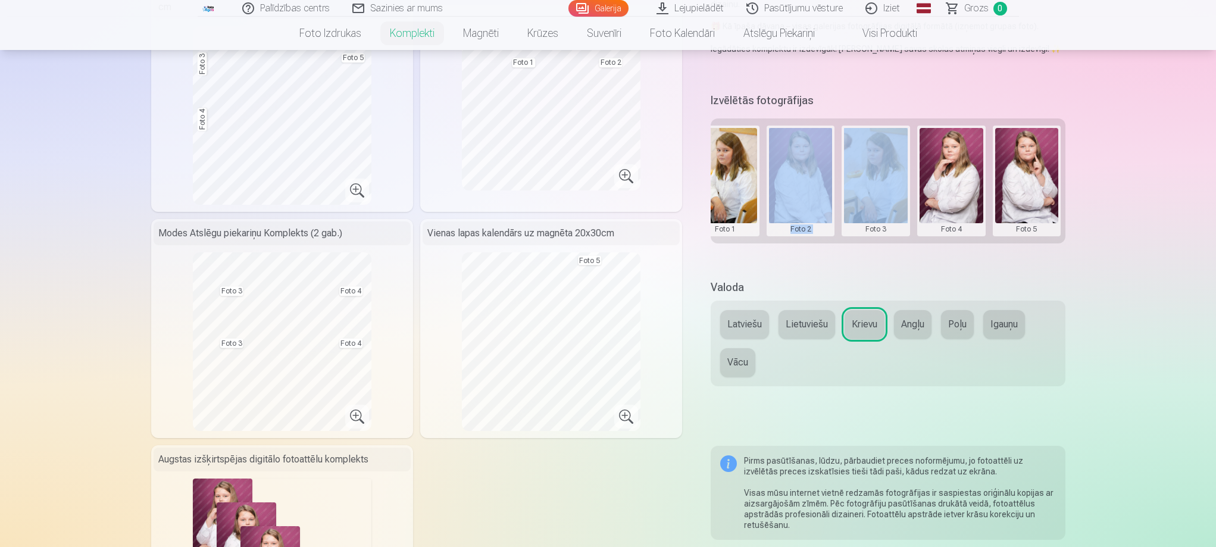
drag, startPoint x: 858, startPoint y: 246, endPoint x: 746, endPoint y: 251, distance: 111.4
click at [746, 251] on div "Izvēlētās fotogrāfijas Grupas foto Foto 1 Foto 2 Foto 3 Foto 4 Foto 5" at bounding box center [888, 177] width 354 height 175
click at [750, 168] on button at bounding box center [725, 181] width 64 height 106
click at [738, 182] on button "Nomainiet foto" at bounding box center [724, 180] width 97 height 33
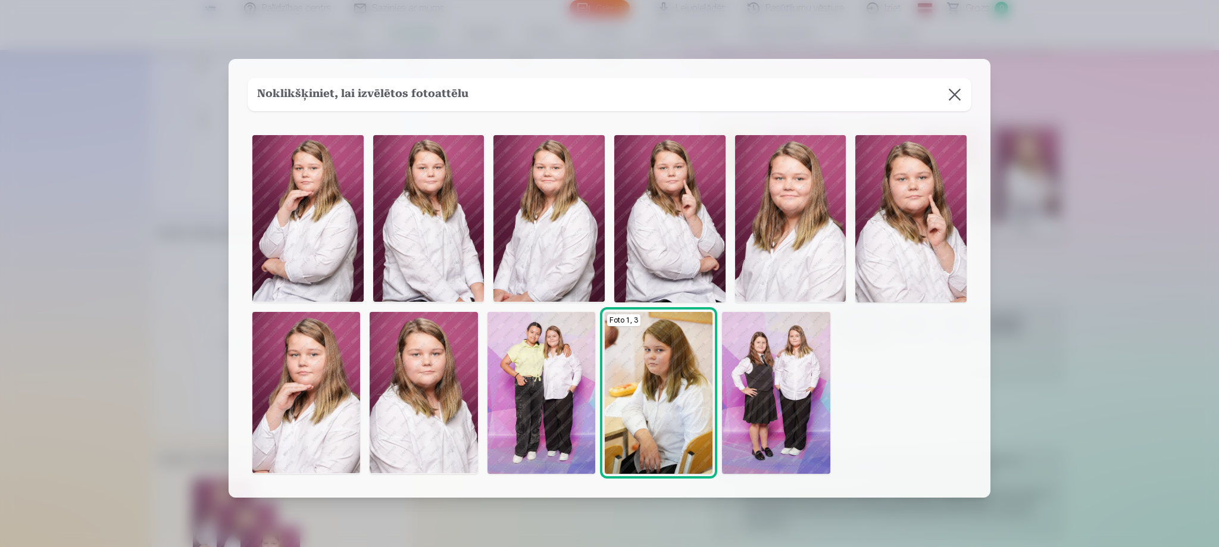
click at [805, 205] on img at bounding box center [790, 218] width 111 height 167
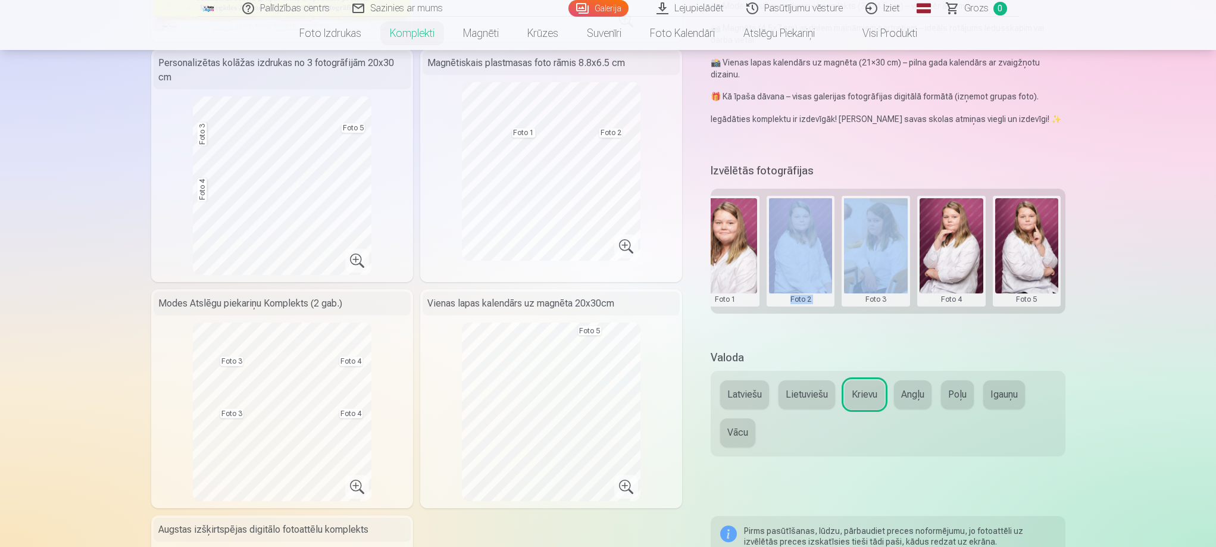
scroll to position [298, 0]
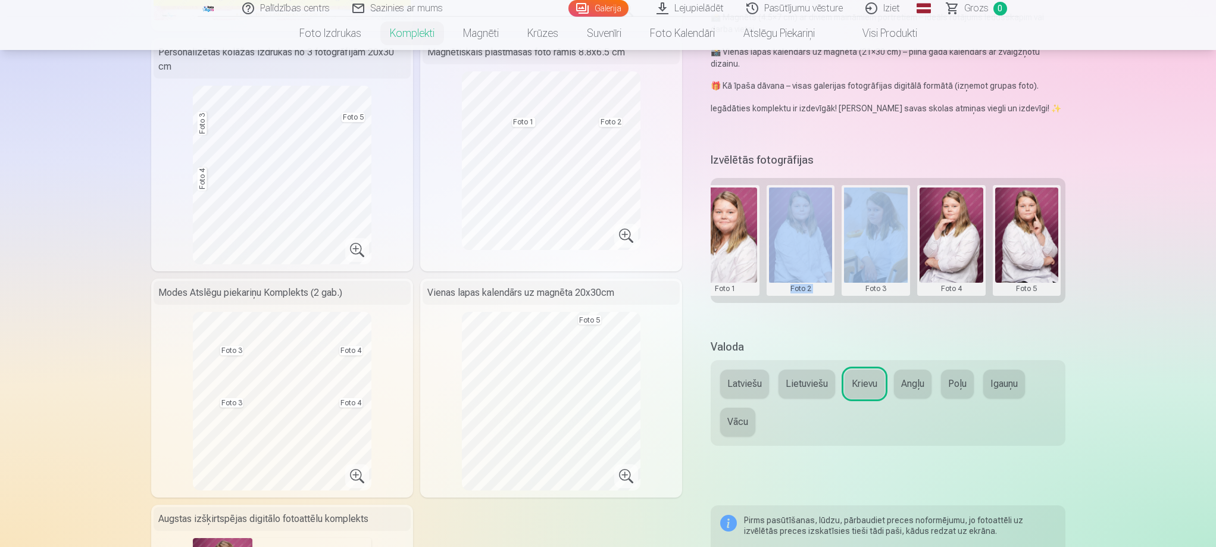
click at [807, 317] on div "Izvēlētās fotogrāfijas Grupas foto Foto 1 Foto 2 Foto 3 Foto 4 Foto 5" at bounding box center [888, 236] width 354 height 175
click at [792, 223] on button at bounding box center [801, 240] width 64 height 106
click at [778, 240] on button "Nomainiet foto" at bounding box center [800, 239] width 97 height 33
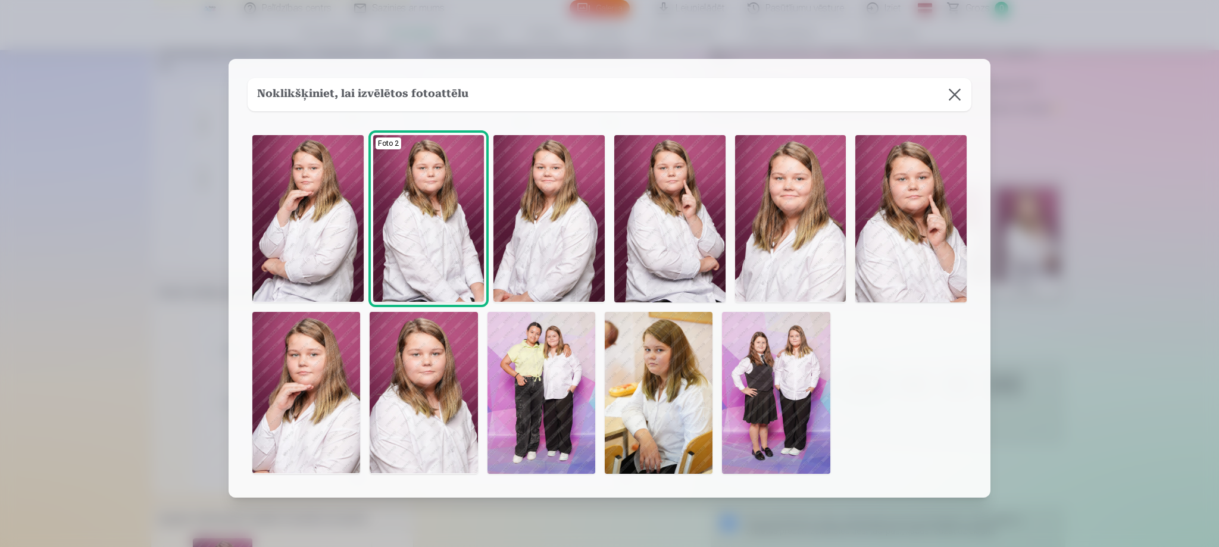
click at [320, 202] on img at bounding box center [307, 218] width 111 height 167
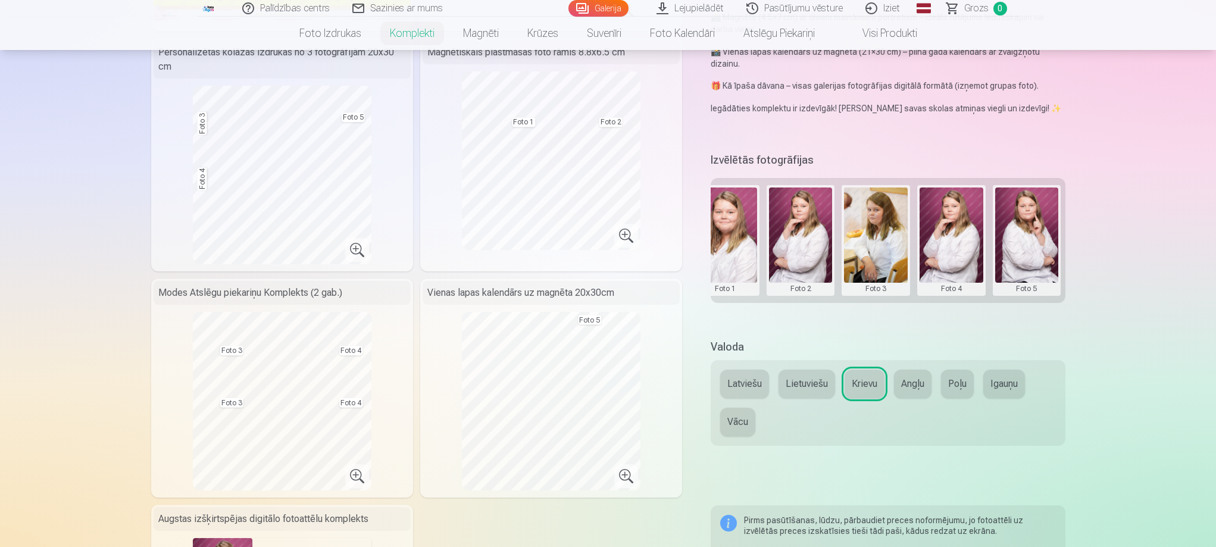
drag, startPoint x: 404, startPoint y: 114, endPoint x: 402, endPoint y: 195, distance: 80.4
click at [405, 212] on div "Personalizētas kolāžas izdrukas no 3 fotogrāfijām 20x30 cm Foto 3 Foto 4 Foto 5" at bounding box center [282, 154] width 262 height 233
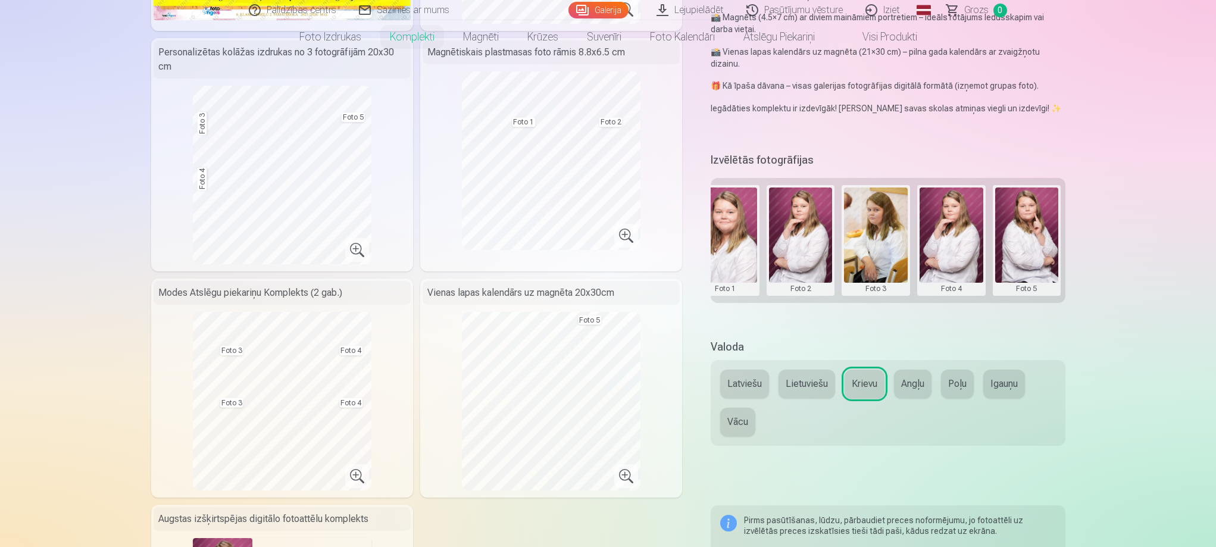
scroll to position [0, 0]
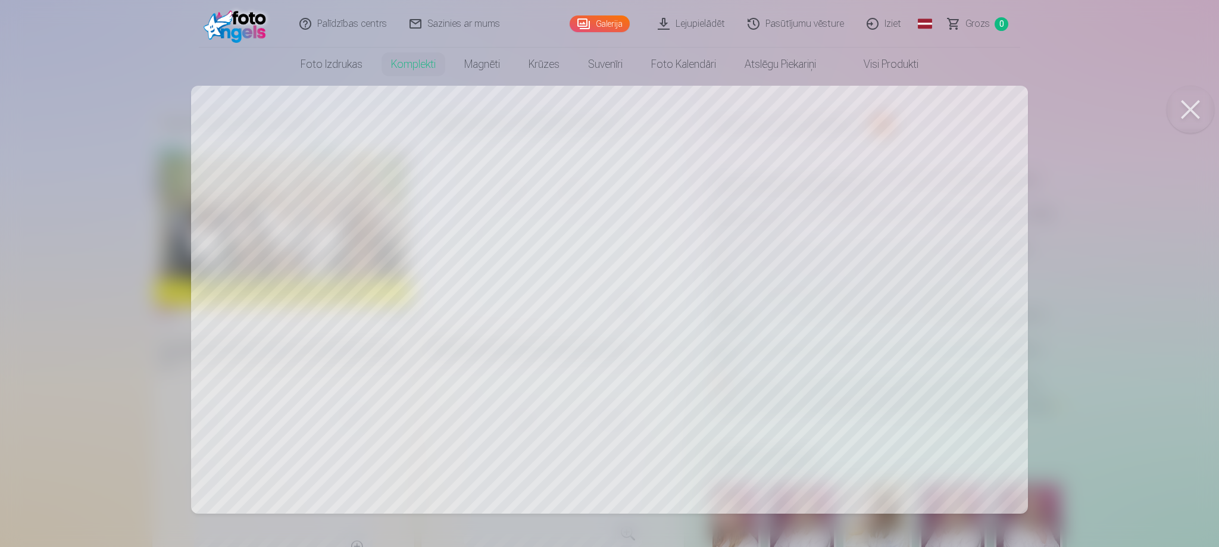
click at [1193, 112] on button at bounding box center [1190, 110] width 48 height 48
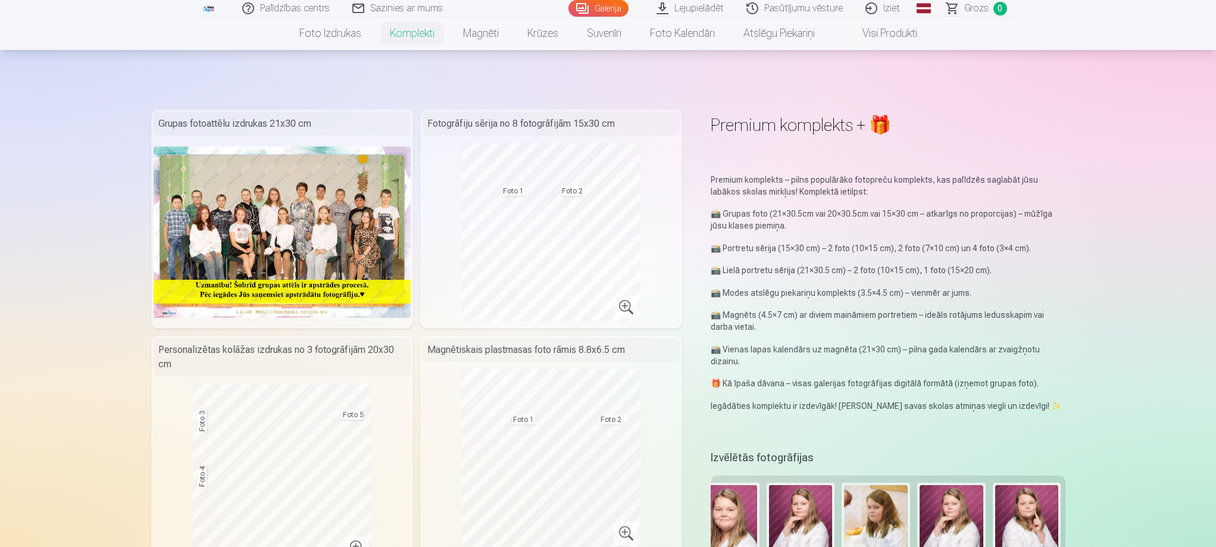
scroll to position [179, 0]
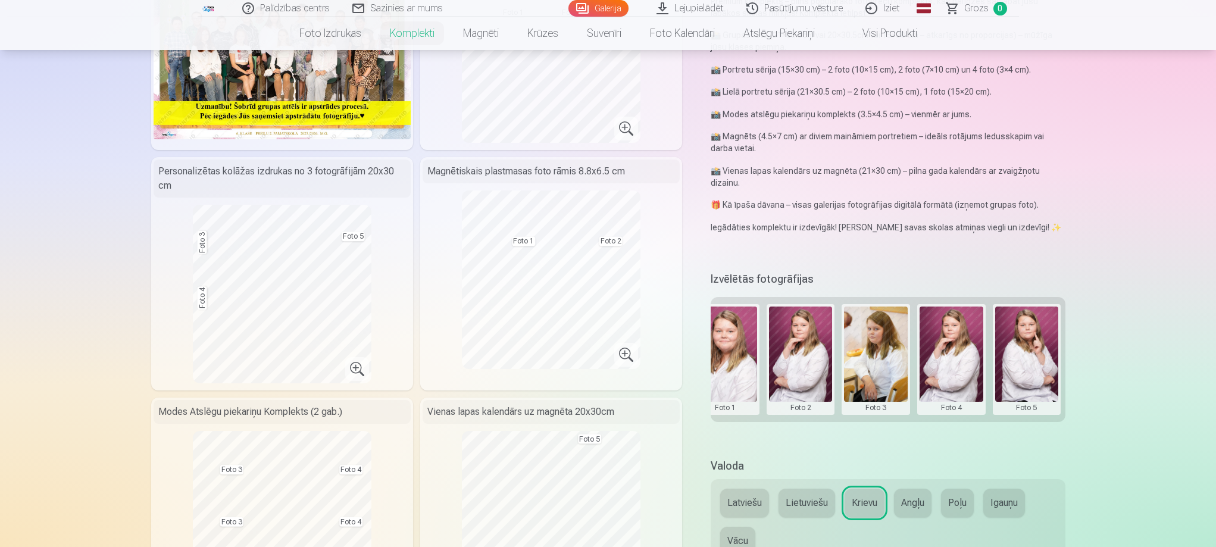
click at [802, 367] on button at bounding box center [801, 359] width 64 height 106
click at [804, 358] on button "Nomainiet foto" at bounding box center [800, 358] width 97 height 33
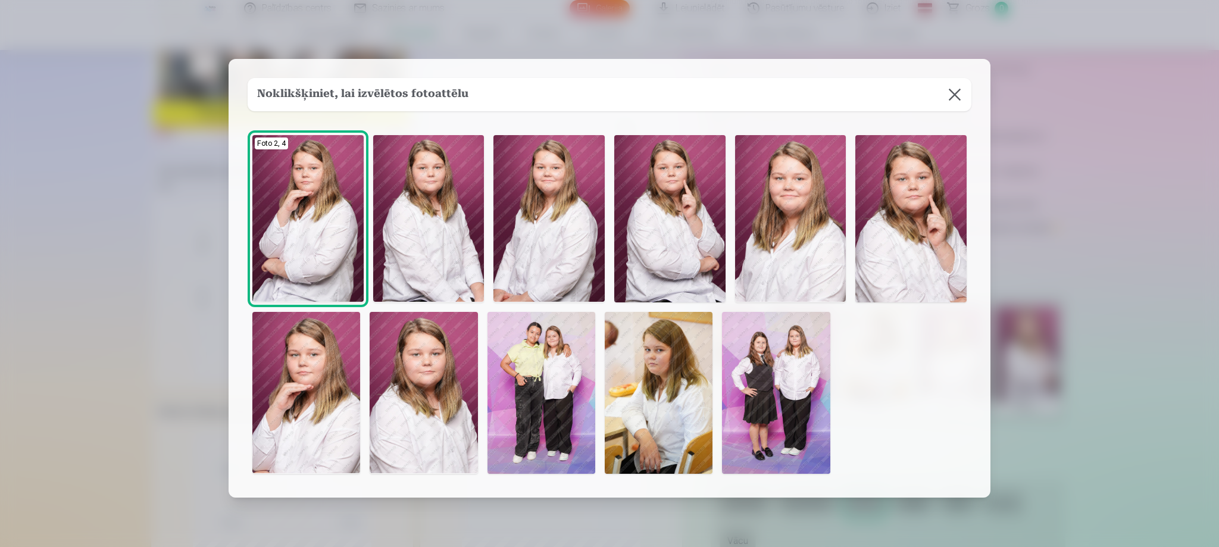
click at [457, 214] on img at bounding box center [428, 218] width 111 height 167
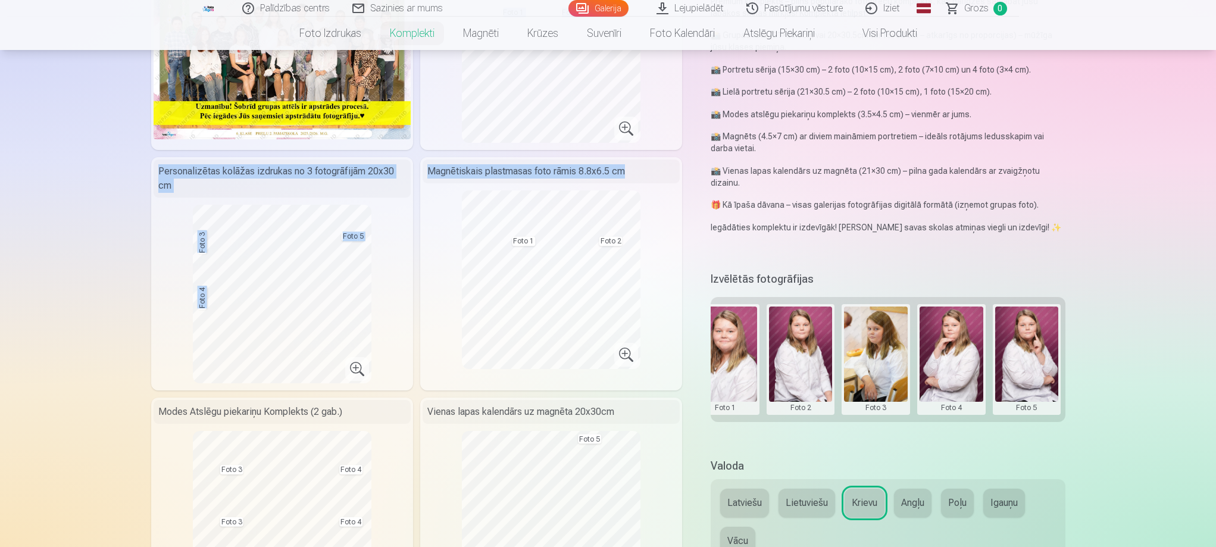
drag, startPoint x: 665, startPoint y: 151, endPoint x: 674, endPoint y: 184, distance: 33.9
click at [672, 202] on div "Grupas fotoattēlu izdrukas 21x30 cm Fotogrāfiju sērija no 8 fotogrāfijām 15x30 …" at bounding box center [416, 387] width 531 height 912
click at [670, 163] on div "Magnētiskais plastmasas foto rāmis 8.8x6.5 cm" at bounding box center [551, 171] width 257 height 24
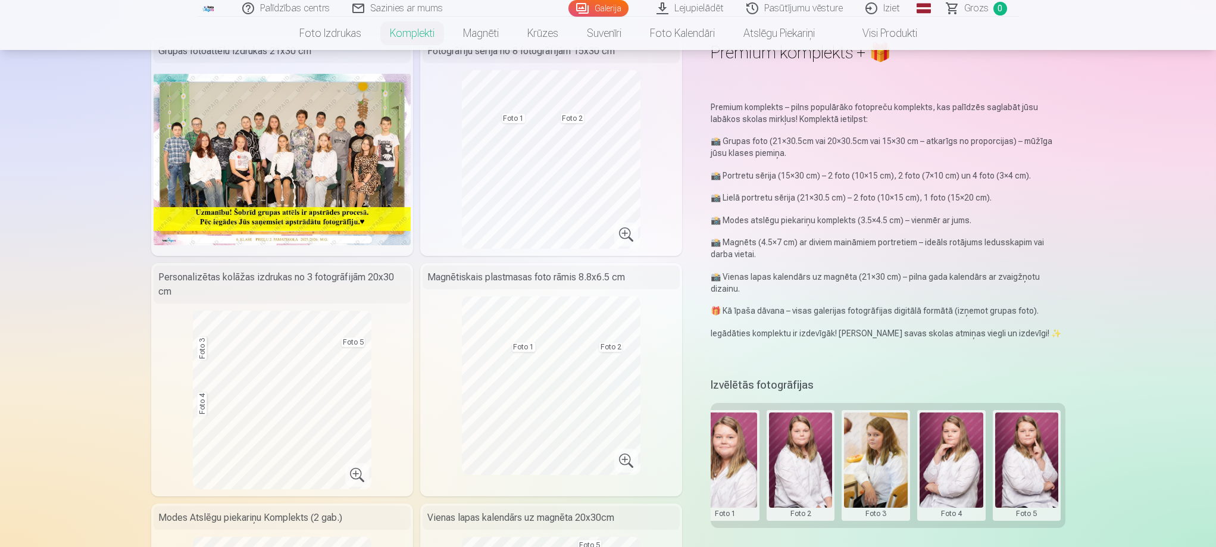
scroll to position [119, 0]
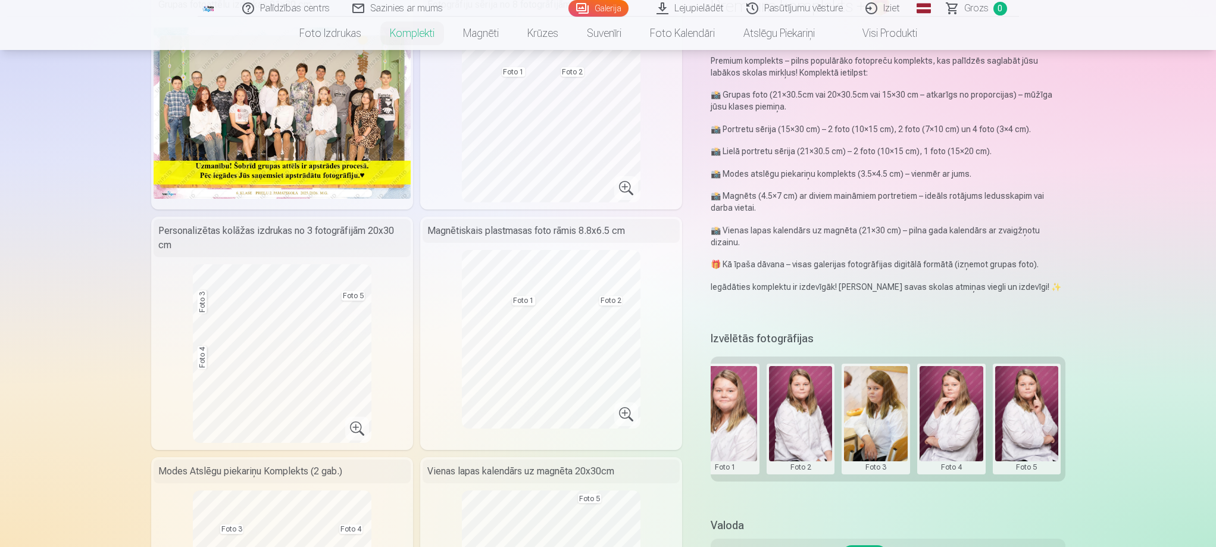
click at [889, 463] on button at bounding box center [876, 419] width 64 height 106
click at [875, 423] on button "Nomainiet foto" at bounding box center [875, 418] width 97 height 33
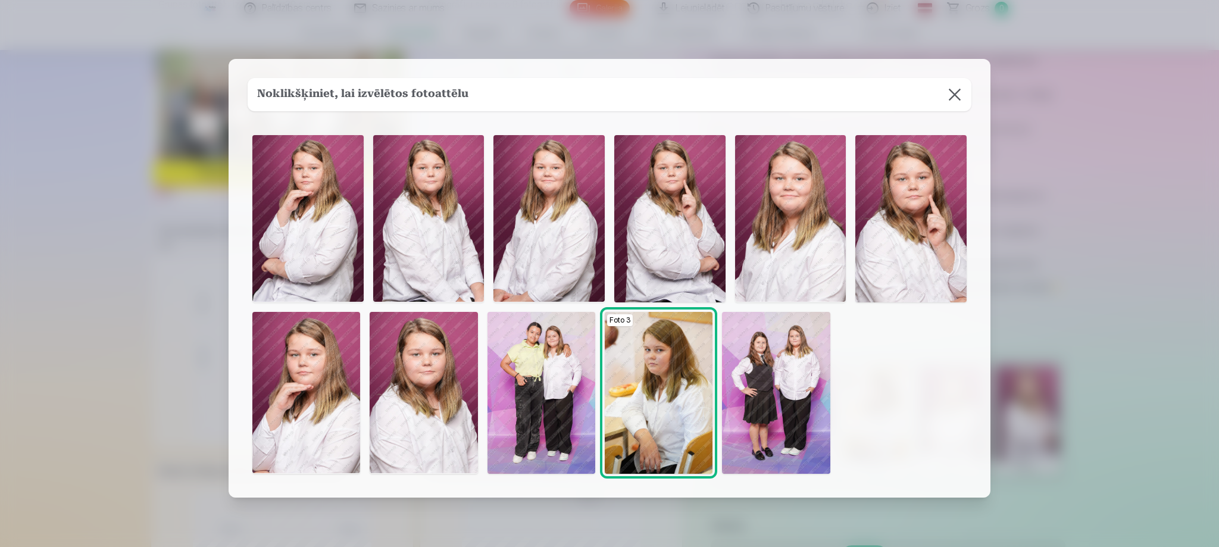
click at [790, 386] on img at bounding box center [776, 393] width 108 height 162
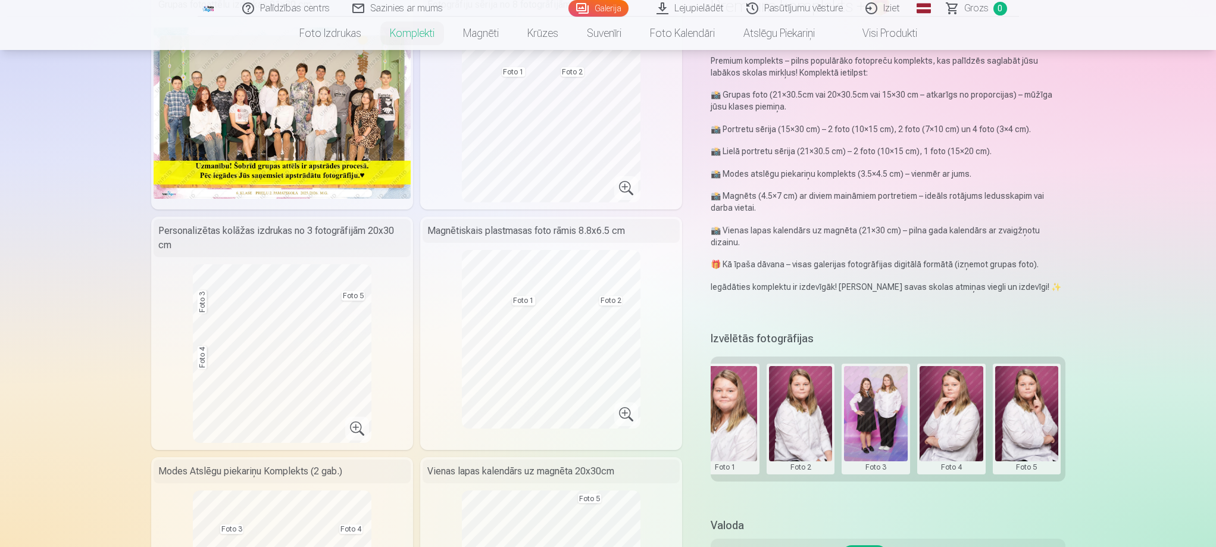
click at [956, 468] on button at bounding box center [951, 419] width 64 height 106
click at [949, 418] on button "Nomainiet foto" at bounding box center [950, 418] width 97 height 33
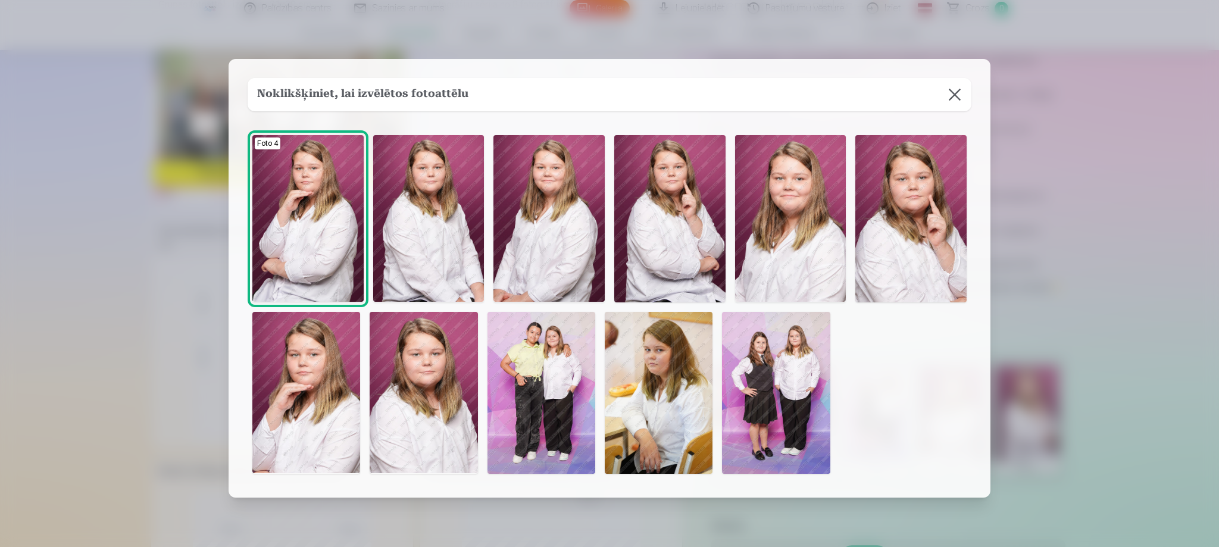
click at [625, 386] on img at bounding box center [659, 393] width 108 height 162
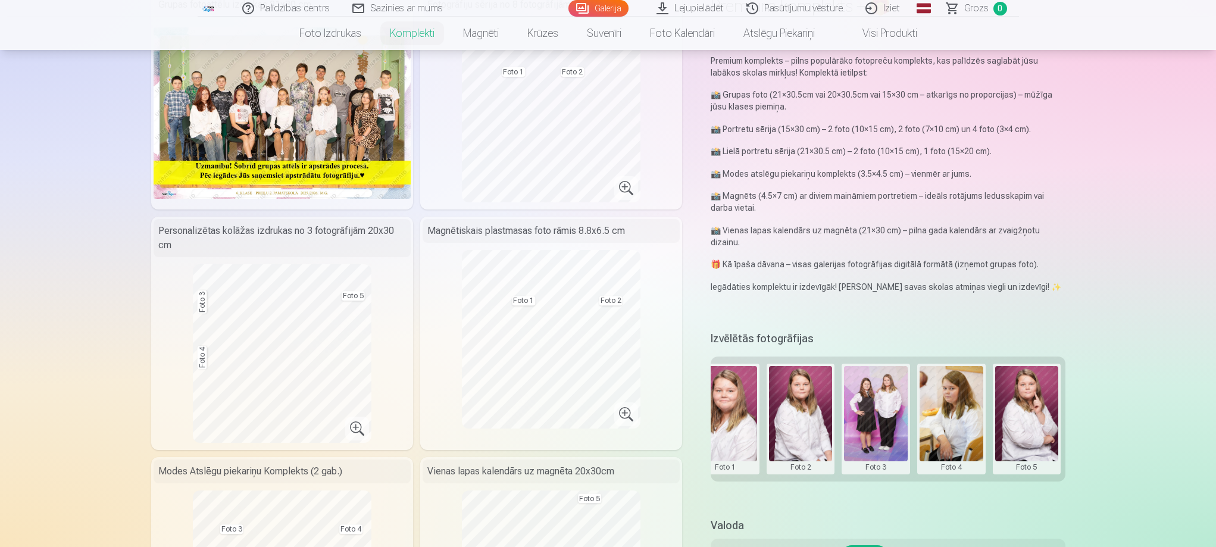
click at [1026, 468] on button at bounding box center [1027, 419] width 64 height 106
click at [1025, 420] on button "Nomainiet foto" at bounding box center [1026, 418] width 97 height 33
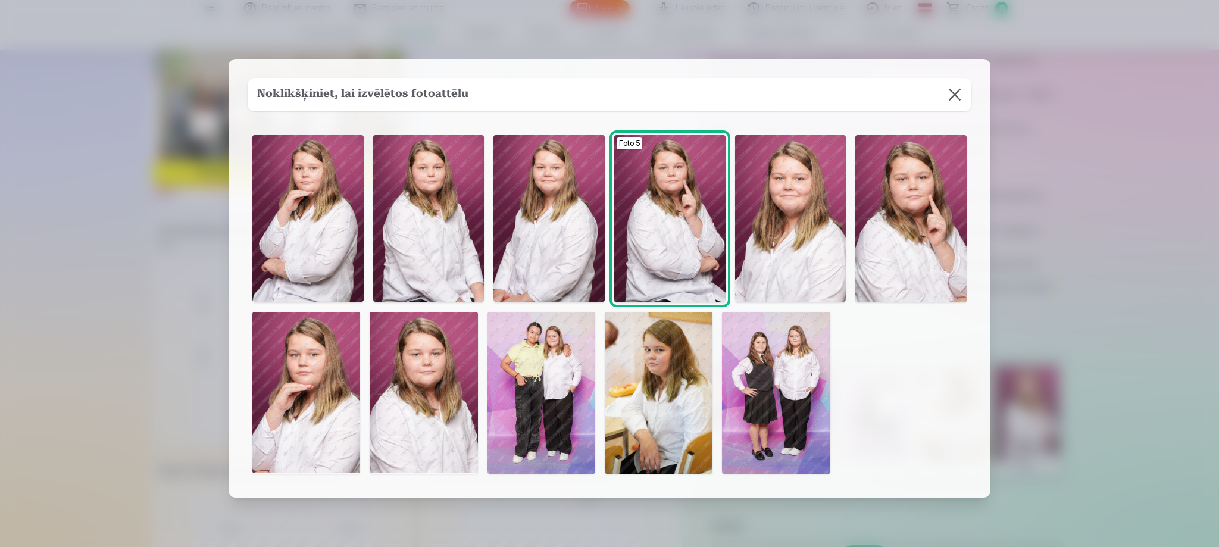
click at [549, 399] on img at bounding box center [541, 393] width 108 height 162
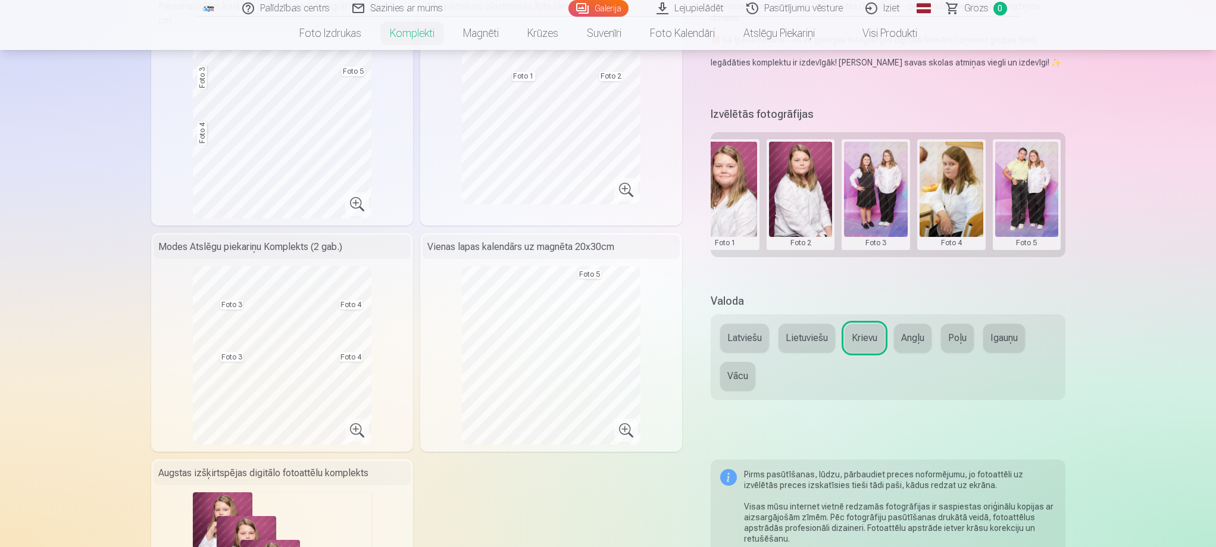
scroll to position [357, 0]
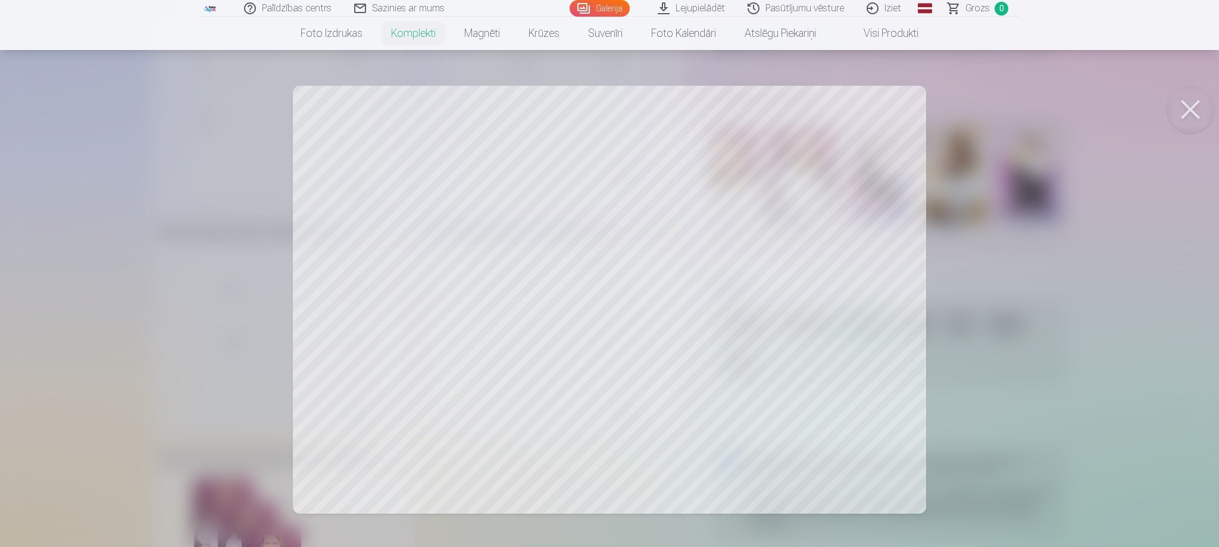
click at [1186, 117] on button at bounding box center [1190, 110] width 48 height 48
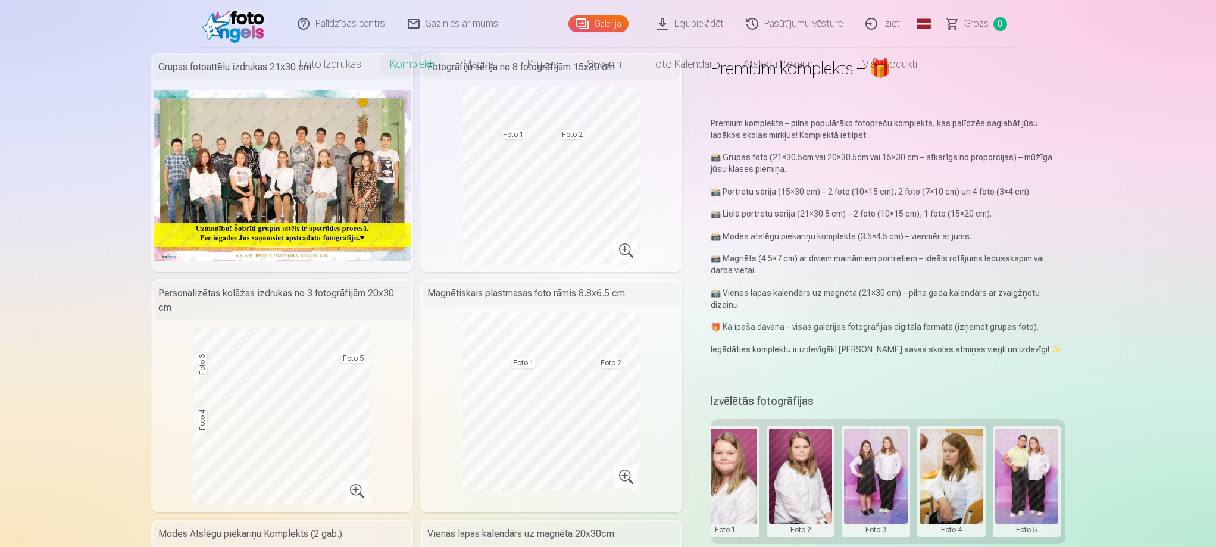
scroll to position [0, 0]
